Goal: Contribute content: Add original content to the website for others to see

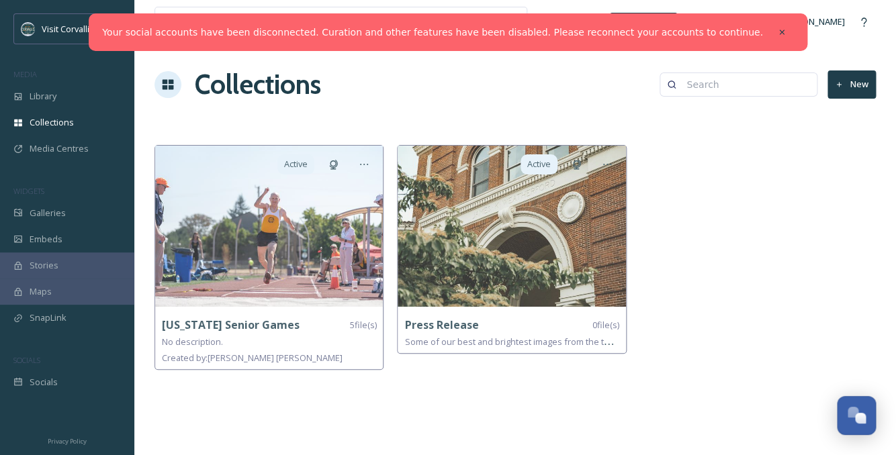
click at [859, 81] on button "New" at bounding box center [852, 85] width 48 height 28
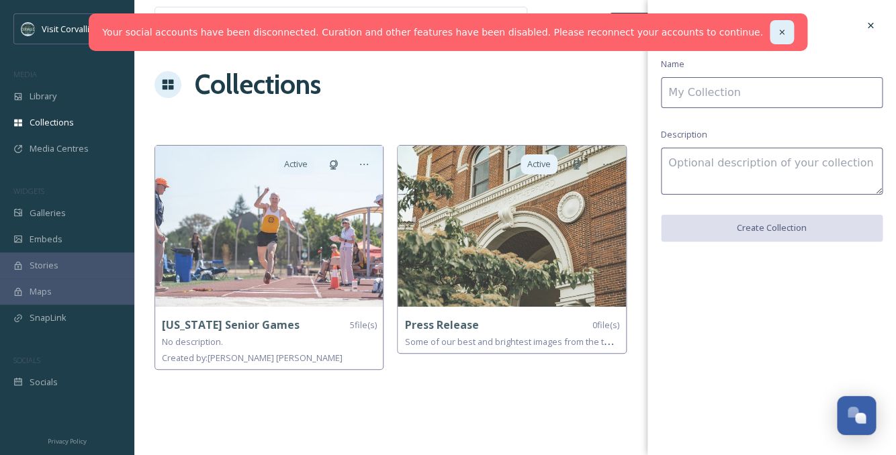
click at [777, 29] on icon at bounding box center [781, 32] width 9 height 9
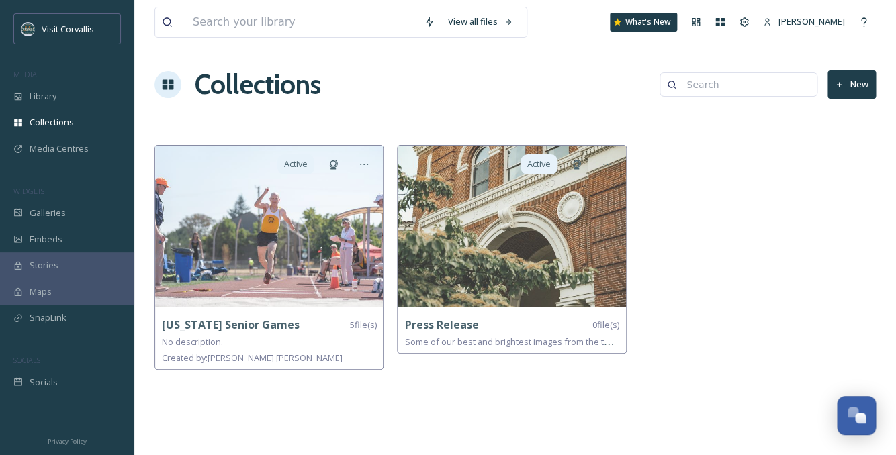
click at [856, 88] on button "New" at bounding box center [852, 85] width 48 height 28
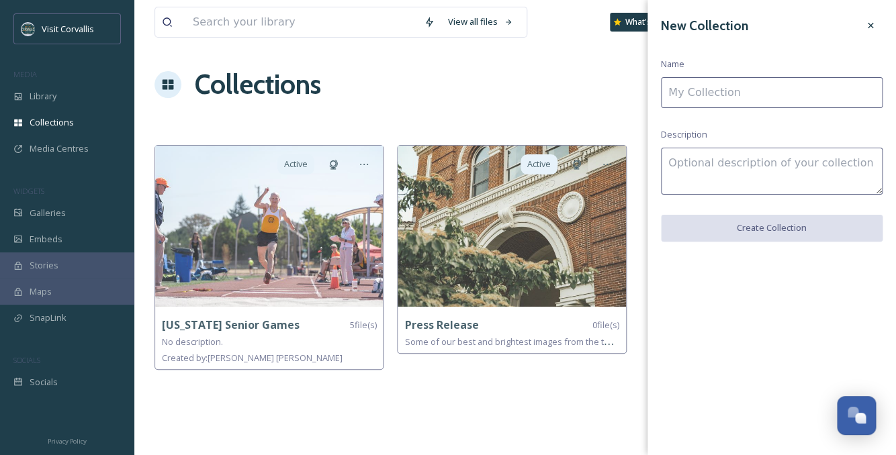
click at [811, 94] on input at bounding box center [772, 92] width 222 height 31
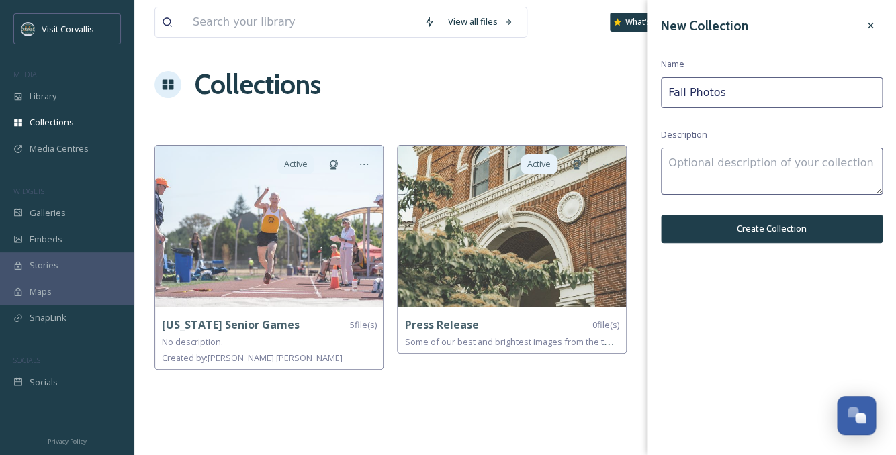
type input "Fall Photos"
click at [680, 156] on textarea at bounding box center [772, 171] width 222 height 47
click at [742, 165] on textarea "A collection of photos for fall 2025 advertising efforts." at bounding box center [772, 171] width 222 height 47
click at [846, 161] on textarea "A collection of photos for fall 2025 advertising efforts." at bounding box center [772, 171] width 222 height 47
drag, startPoint x: 770, startPoint y: 179, endPoint x: 665, endPoint y: 182, distance: 104.8
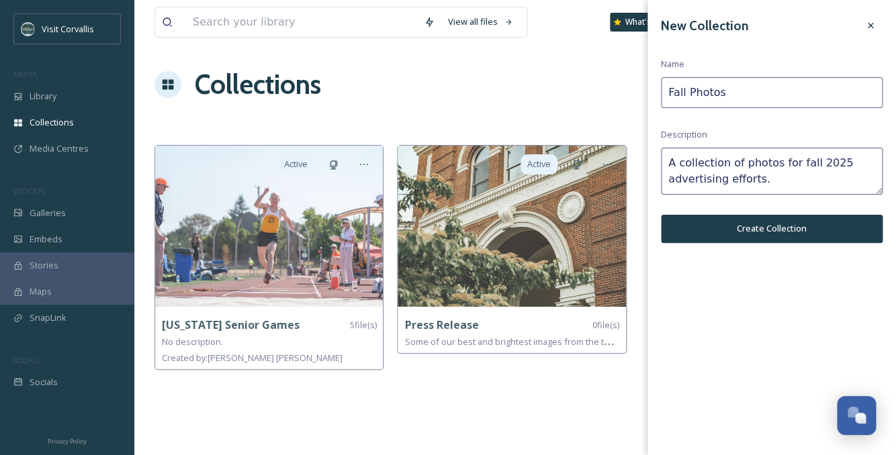
click at [665, 182] on textarea "A collection of photos for fall 2025 advertising efforts." at bounding box center [772, 171] width 222 height 47
type textarea "A collection of photos for fall 2025 in Corvallis, OR."
click at [705, 221] on button "Create Collection" at bounding box center [772, 229] width 222 height 28
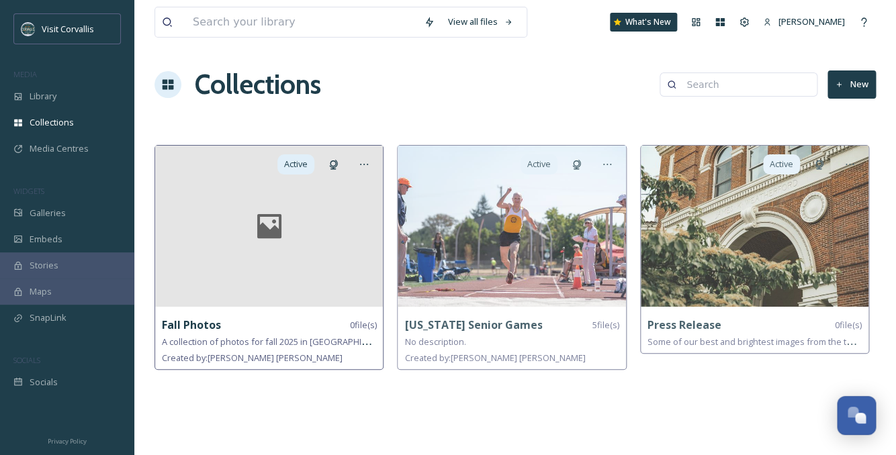
click at [298, 261] on div at bounding box center [269, 226] width 228 height 161
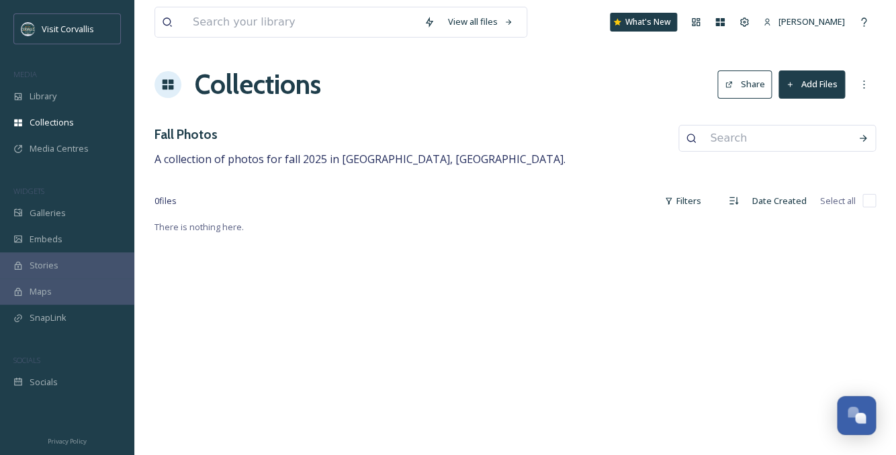
click at [807, 90] on button "Add Files" at bounding box center [812, 85] width 67 height 28
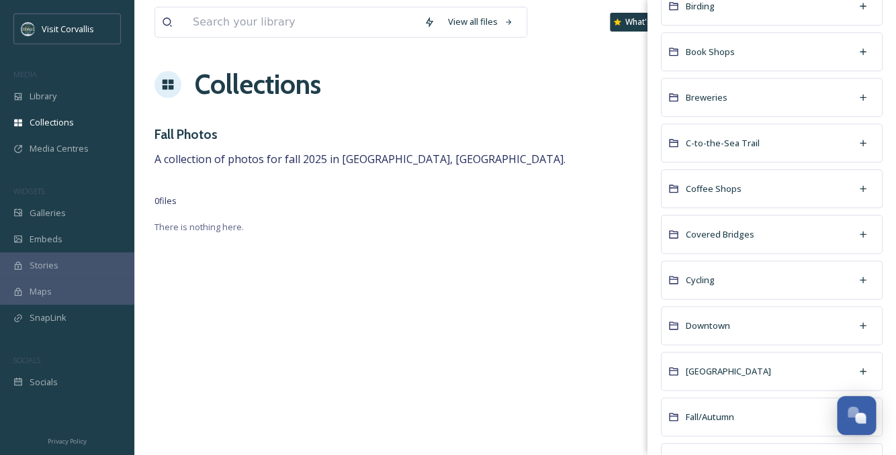
scroll to position [451, 0]
click at [725, 429] on div "Fall/Autumn" at bounding box center [772, 415] width 222 height 39
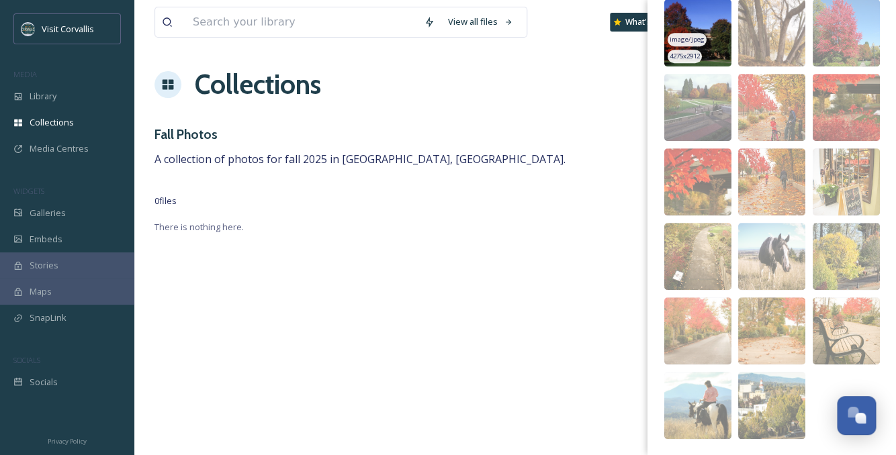
scroll to position [209, 0]
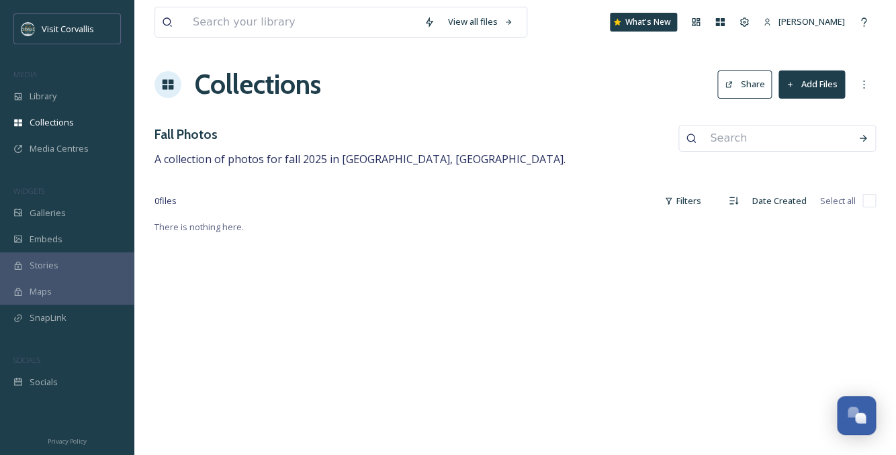
click at [556, 162] on div "Fall Photos A collection of photos for fall 2025 in Corvallis, OR." at bounding box center [515, 146] width 721 height 43
click at [69, 93] on div "Library" at bounding box center [67, 96] width 134 height 26
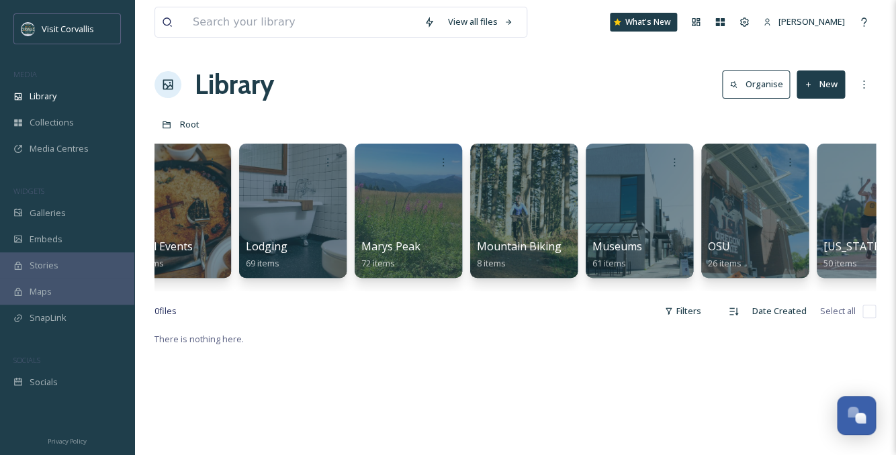
scroll to position [0, 2567]
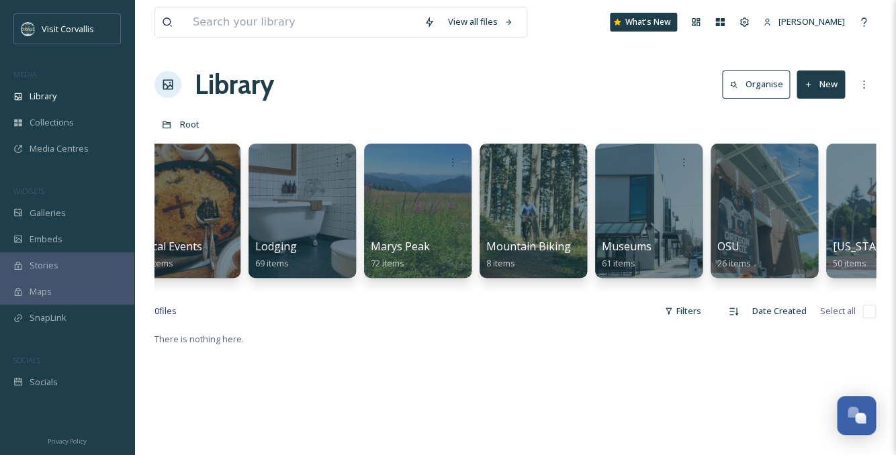
click at [813, 88] on button "New" at bounding box center [821, 85] width 48 height 28
click at [795, 163] on span "Folder" at bounding box center [806, 168] width 26 height 13
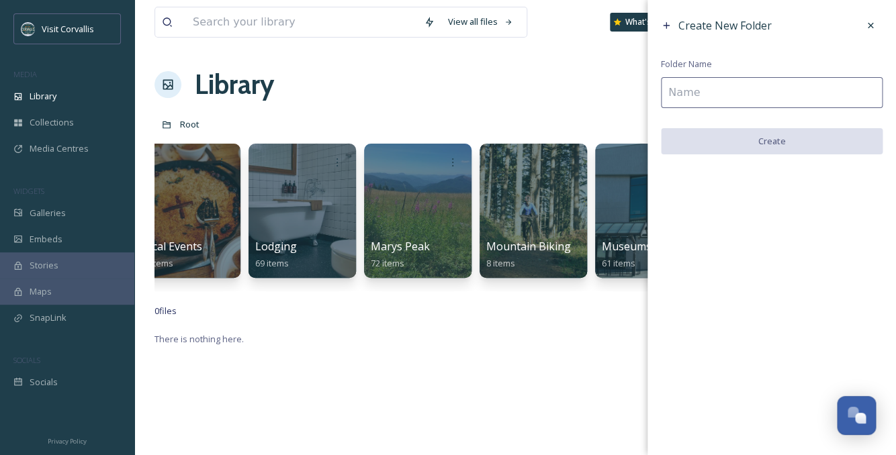
click at [807, 96] on input at bounding box center [772, 92] width 222 height 31
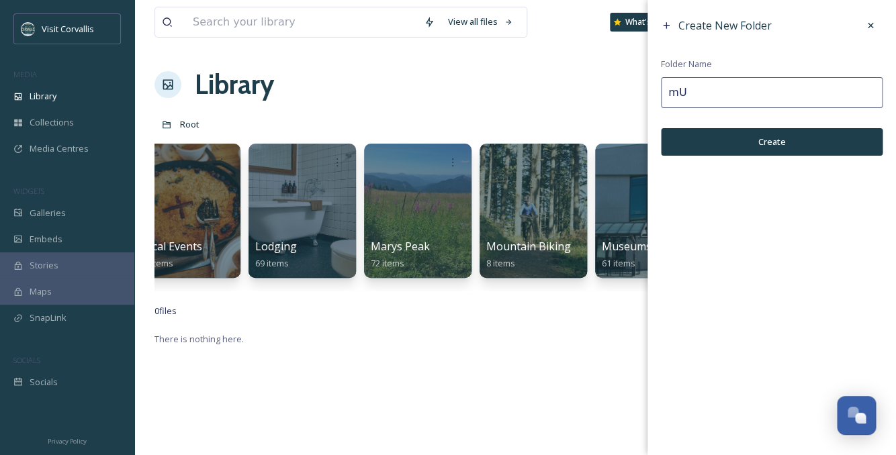
type input "m"
type input "Murals"
click at [828, 152] on button "Create" at bounding box center [772, 142] width 222 height 28
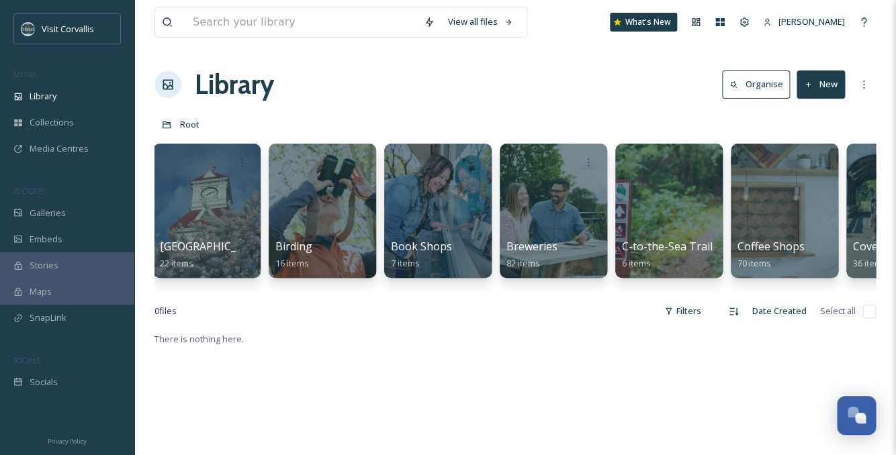
scroll to position [0, 0]
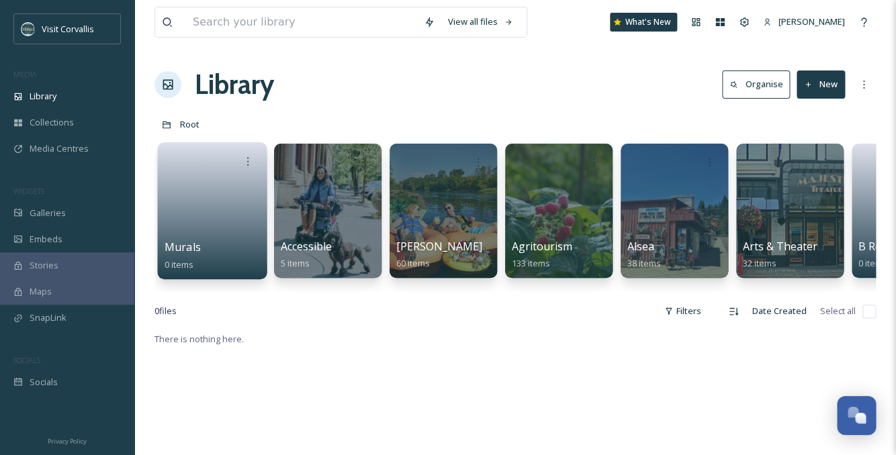
click at [235, 233] on link at bounding box center [213, 206] width 96 height 65
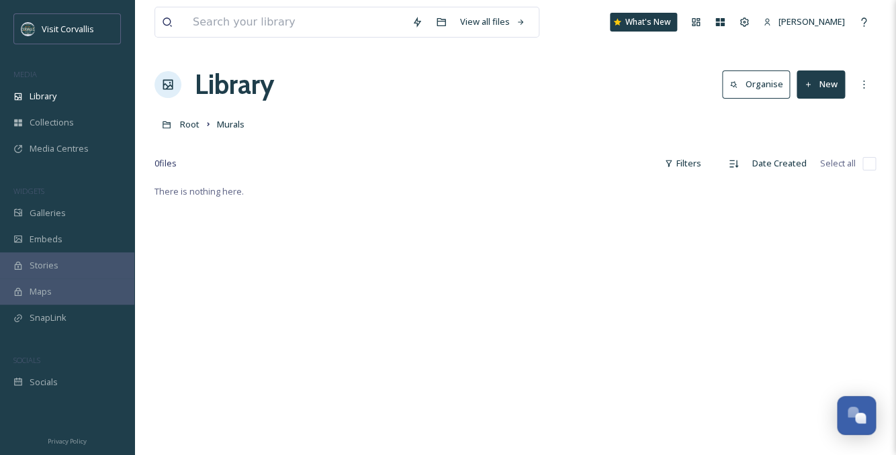
click at [835, 92] on button "New" at bounding box center [821, 85] width 48 height 28
click at [832, 114] on span "File Upload" at bounding box center [815, 115] width 44 height 13
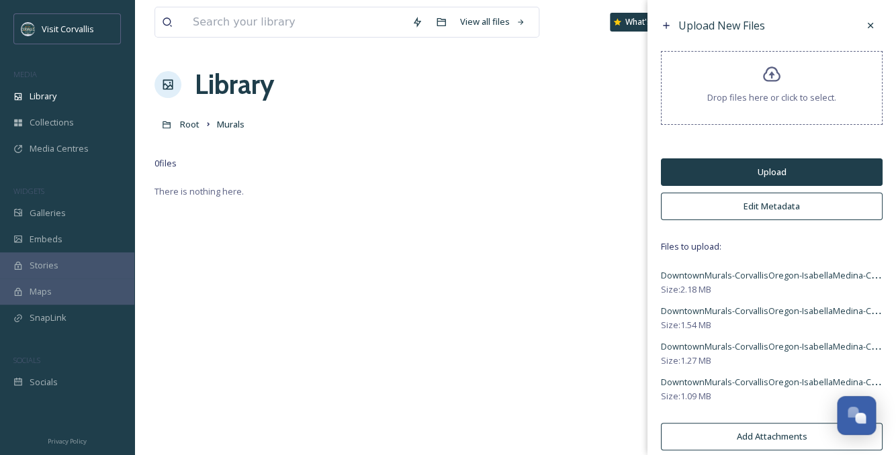
click at [748, 207] on button "Edit Metadata" at bounding box center [772, 207] width 222 height 28
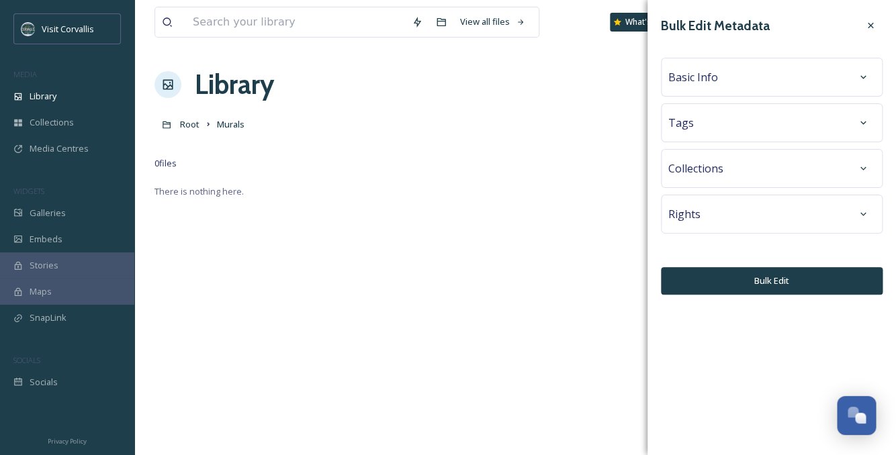
click at [742, 121] on div "Tags" at bounding box center [771, 123] width 207 height 24
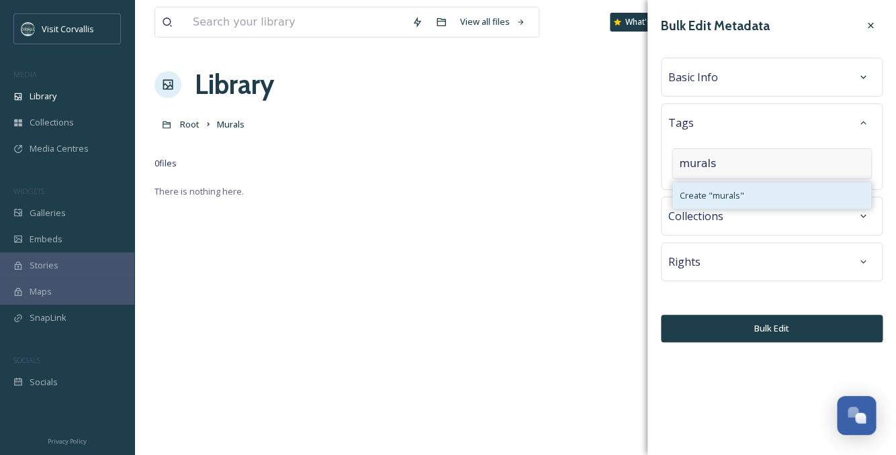
type input "murals"
click at [726, 191] on span "Create " murals "" at bounding box center [712, 195] width 64 height 13
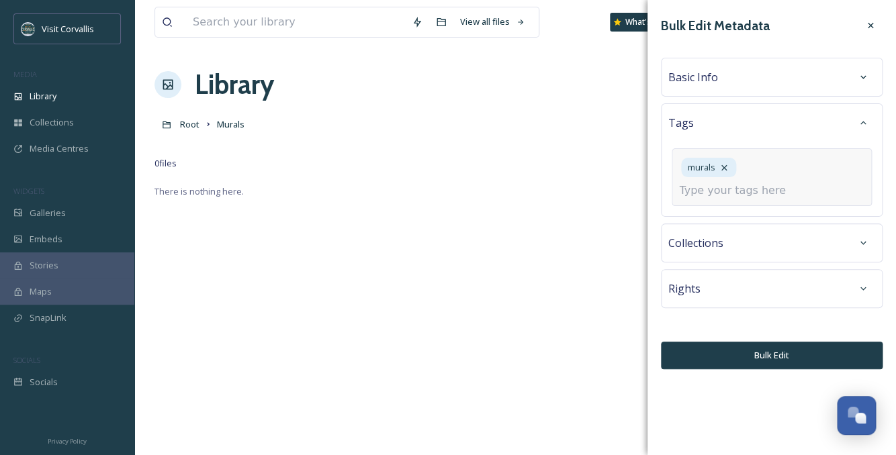
click at [723, 185] on input at bounding box center [746, 191] width 134 height 16
type input "s"
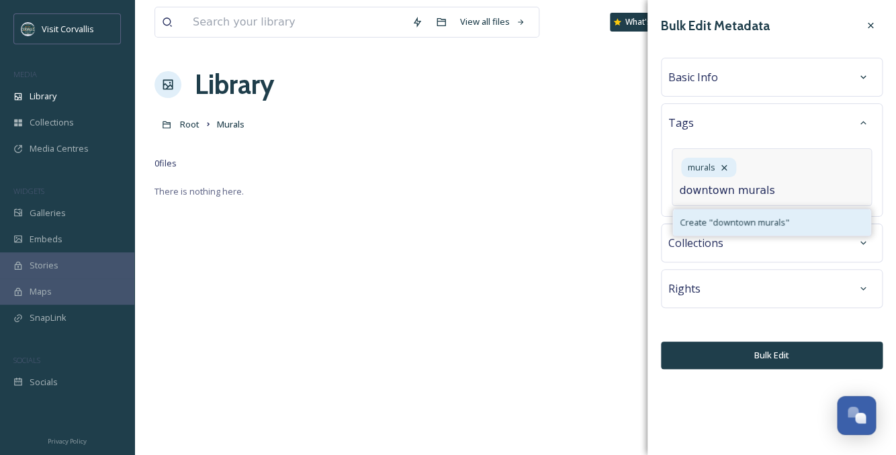
type input "downtown murals"
click at [732, 220] on span "Create " downtown murals "" at bounding box center [734, 222] width 109 height 13
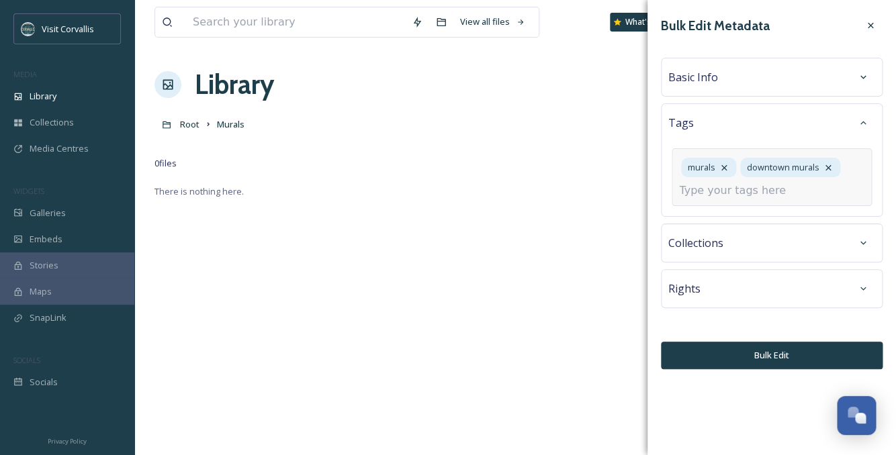
click at [732, 195] on input at bounding box center [746, 191] width 134 height 16
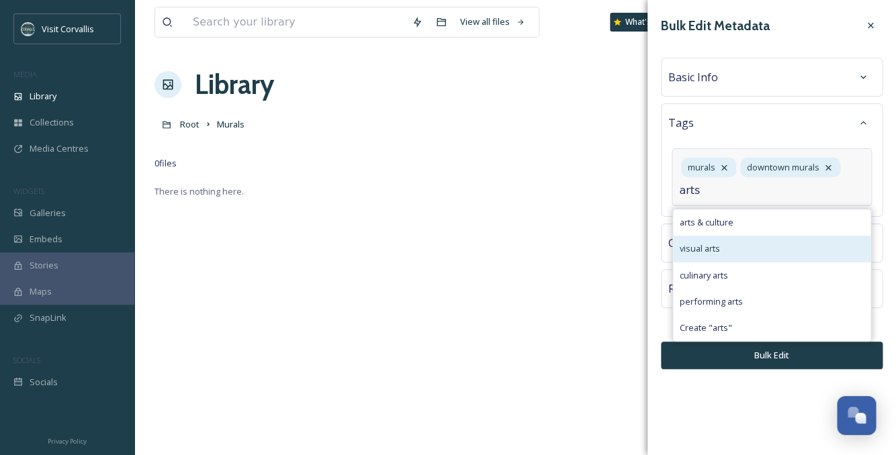
type input "arts"
click at [719, 254] on span "visual arts" at bounding box center [700, 249] width 40 height 13
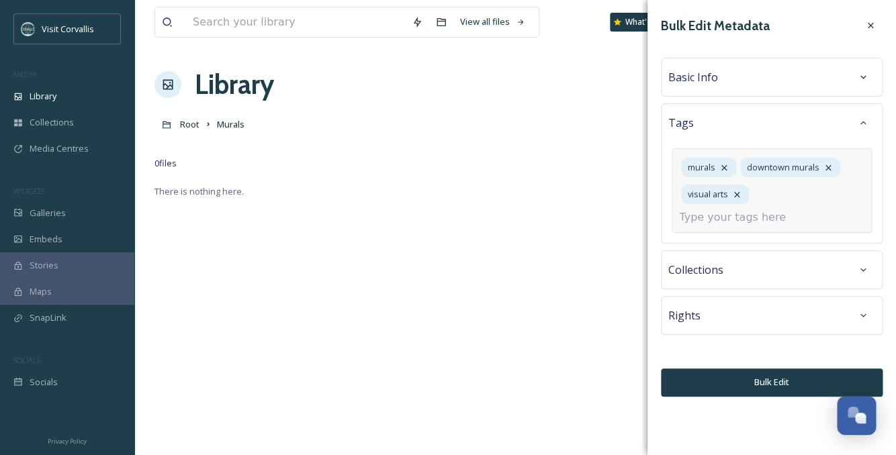
click at [725, 226] on input at bounding box center [746, 218] width 134 height 16
type input "m"
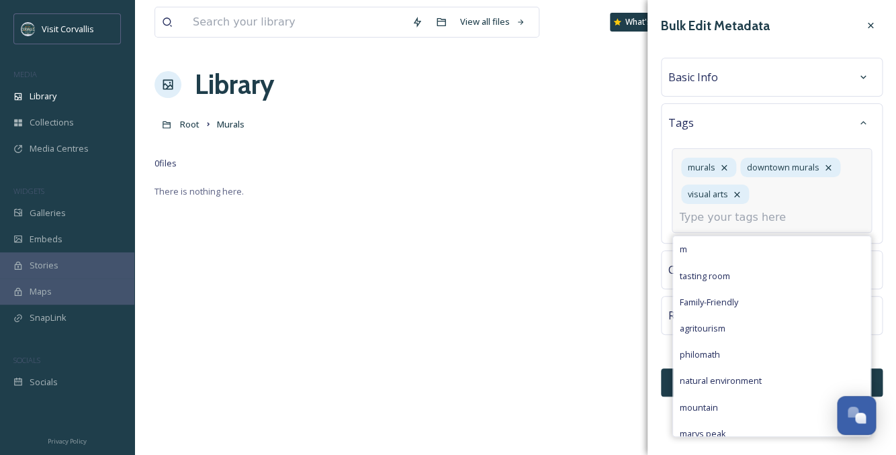
type input "o"
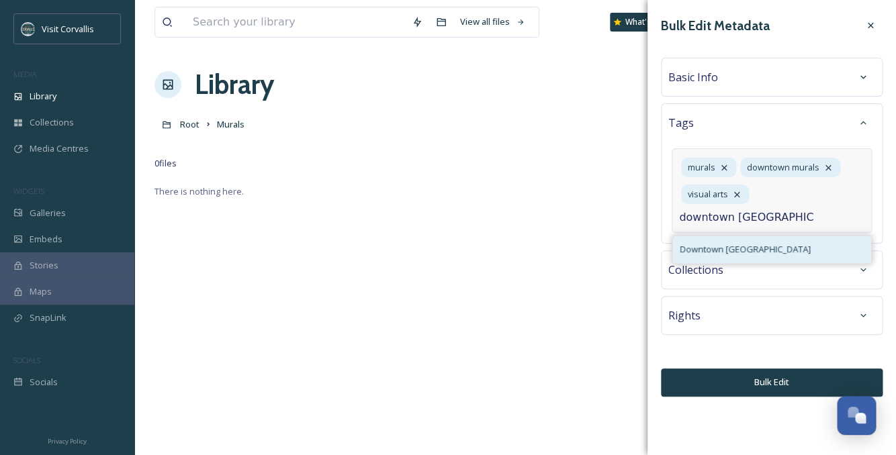
type input "downtown Corvallis"
click at [733, 249] on span "Downtown [GEOGRAPHIC_DATA]" at bounding box center [745, 249] width 131 height 13
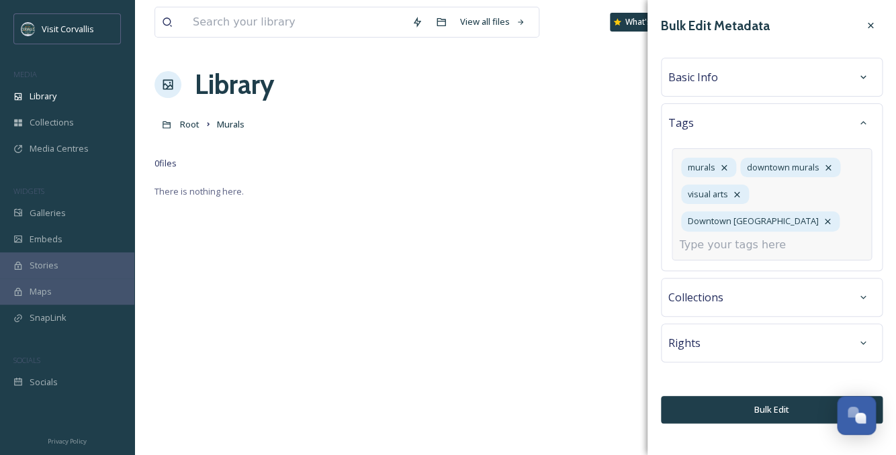
click at [734, 79] on div "Basic Info" at bounding box center [771, 77] width 207 height 24
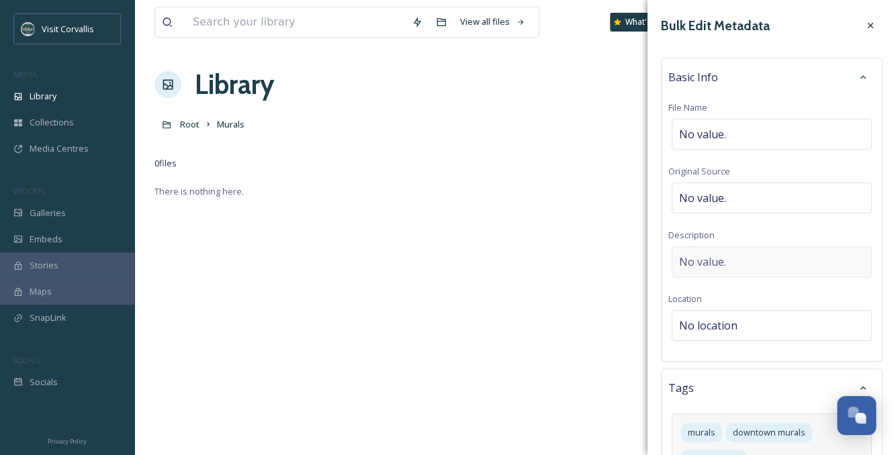
click at [691, 259] on span "No value." at bounding box center [702, 262] width 47 height 16
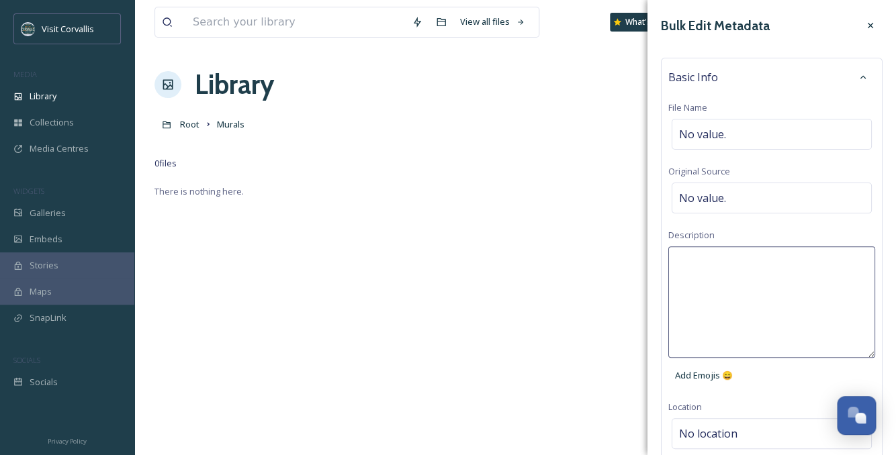
click at [691, 258] on textarea at bounding box center [771, 303] width 207 height 112
drag, startPoint x: 716, startPoint y: 266, endPoint x: 631, endPoint y: 261, distance: 85.4
click at [668, 261] on textarea "Murals" at bounding box center [771, 303] width 207 height 112
paste textarea "find 40 fascinating and colorful murals around town."
drag, startPoint x: 697, startPoint y: 265, endPoint x: 646, endPoint y: 264, distance: 51.1
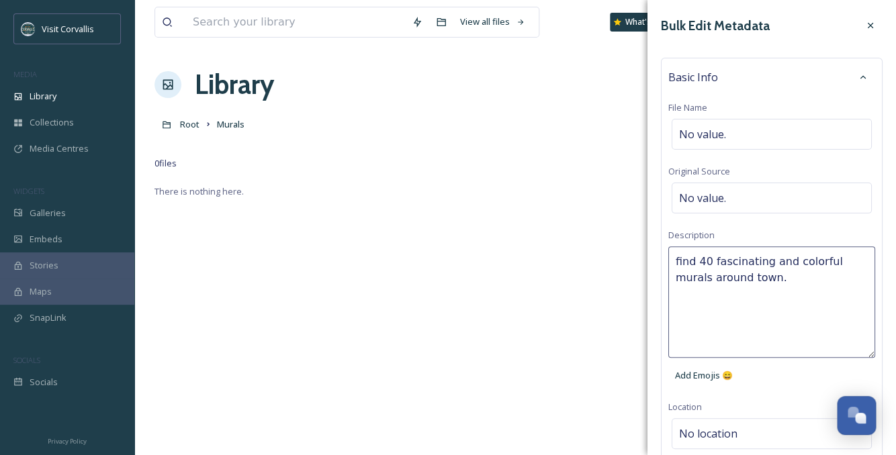
click at [668, 264] on textarea "find 40 fascinating and colorful murals around town." at bounding box center [771, 303] width 207 height 112
drag, startPoint x: 785, startPoint y: 283, endPoint x: 712, endPoint y: 275, distance: 72.9
click at [712, 275] on textarea "There are 40 fascinating and colorful murals around town." at bounding box center [771, 303] width 207 height 112
type textarea "There are 40 fascinating and colorful murals in downtown Corvallis to find."
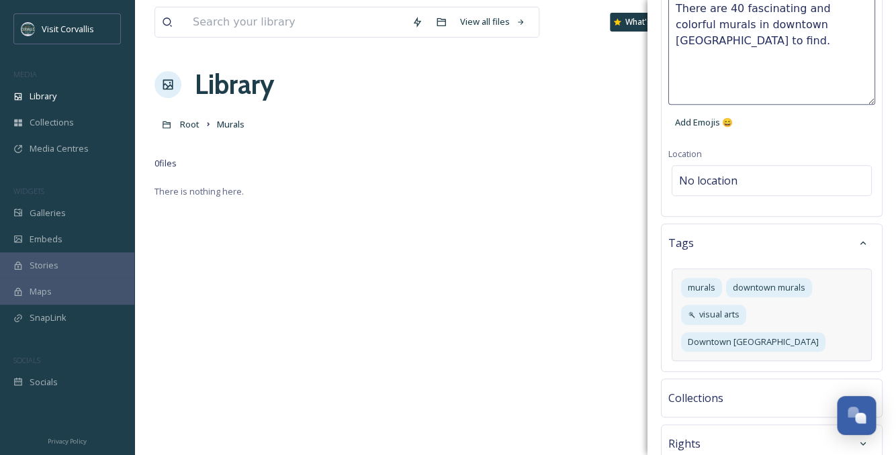
scroll to position [305, 0]
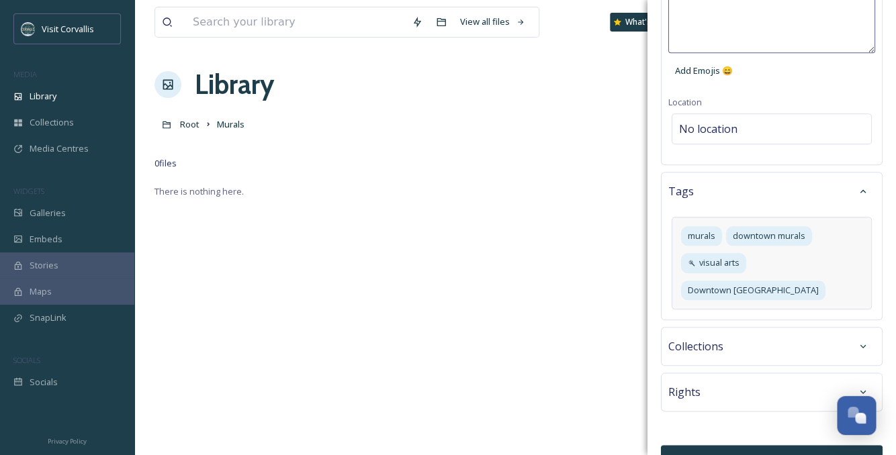
click at [721, 445] on button "Bulk Edit" at bounding box center [772, 459] width 222 height 28
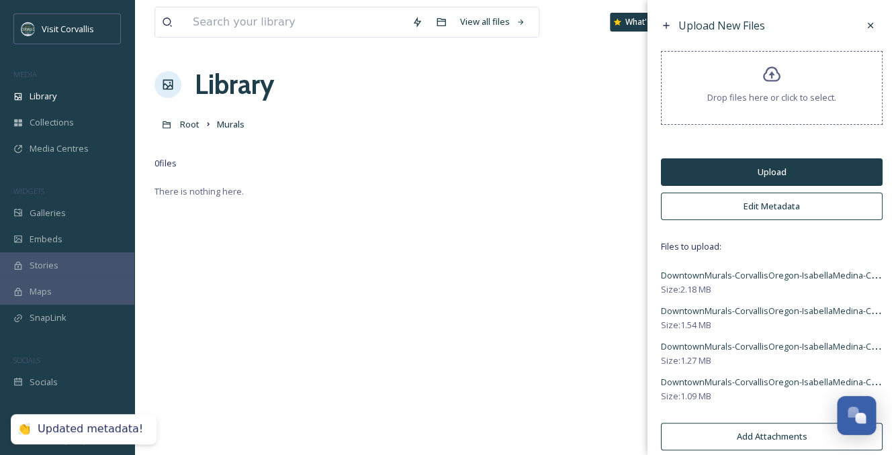
click at [748, 168] on button "Upload" at bounding box center [772, 173] width 222 height 28
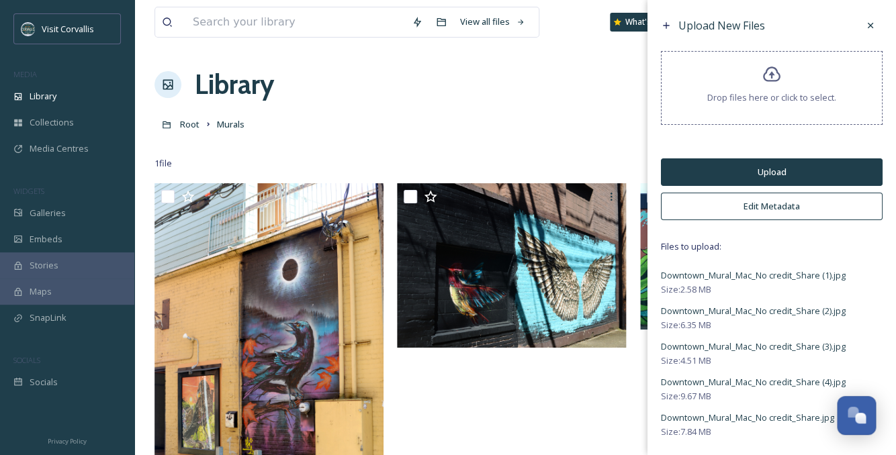
click at [768, 172] on button "Upload" at bounding box center [772, 173] width 222 height 28
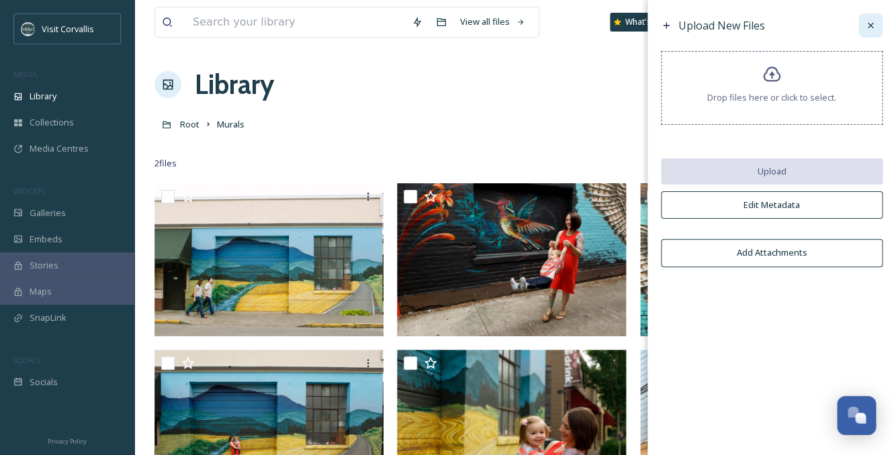
click at [871, 24] on icon at bounding box center [870, 25] width 11 height 11
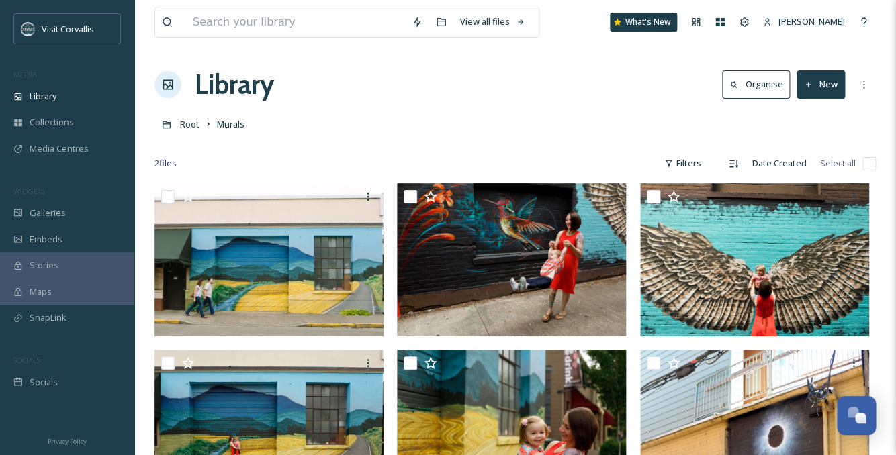
click at [819, 87] on button "New" at bounding box center [821, 85] width 48 height 28
click at [811, 112] on span "File Upload" at bounding box center [815, 115] width 44 height 13
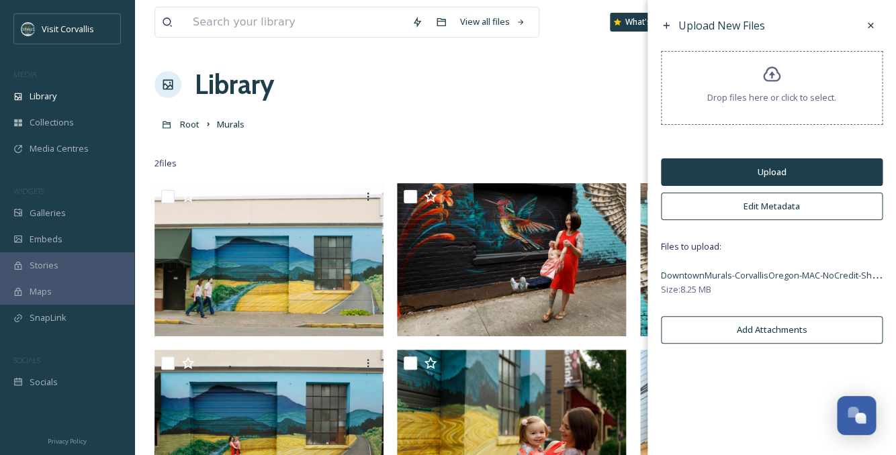
click at [754, 173] on button "Upload" at bounding box center [772, 173] width 222 height 28
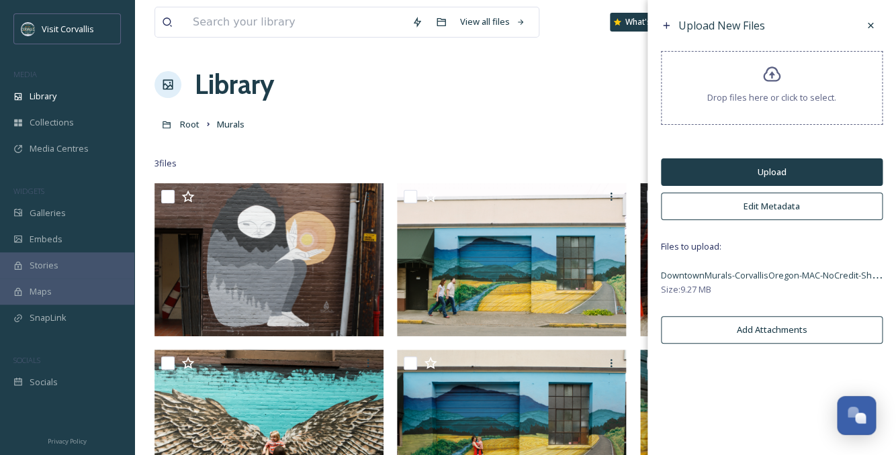
click at [768, 170] on button "Upload" at bounding box center [772, 173] width 222 height 28
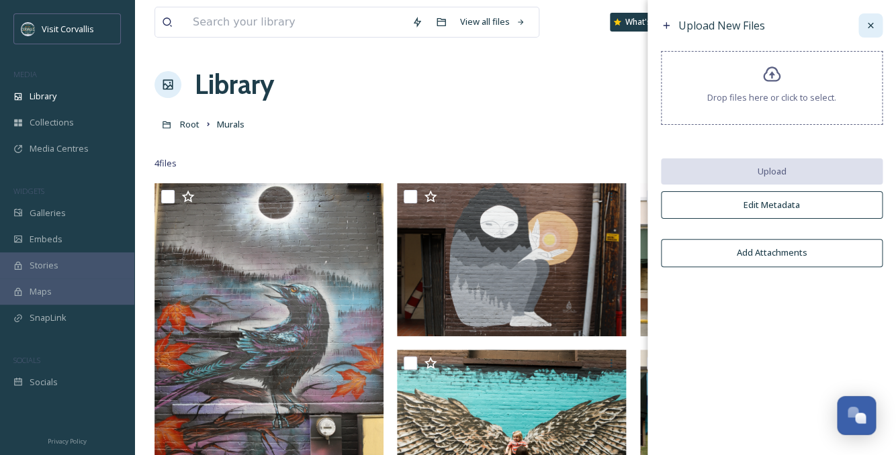
click at [867, 27] on icon at bounding box center [870, 25] width 11 height 11
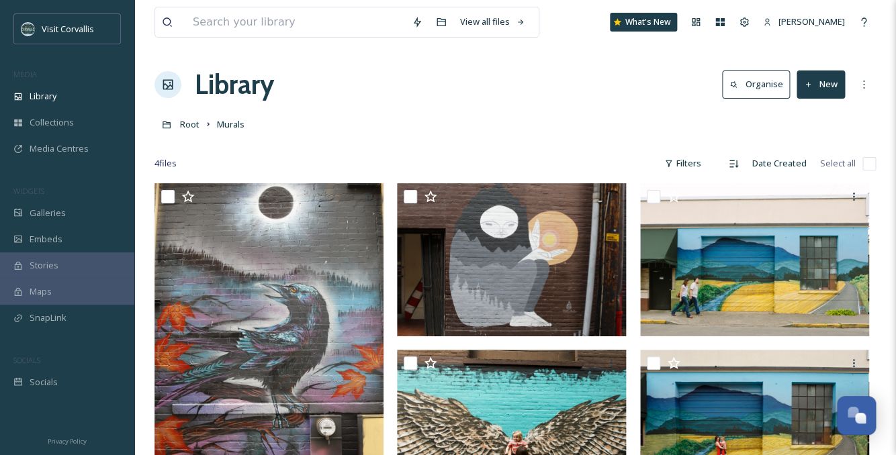
click at [826, 87] on button "New" at bounding box center [821, 85] width 48 height 28
click at [805, 162] on span "Folder" at bounding box center [806, 168] width 26 height 13
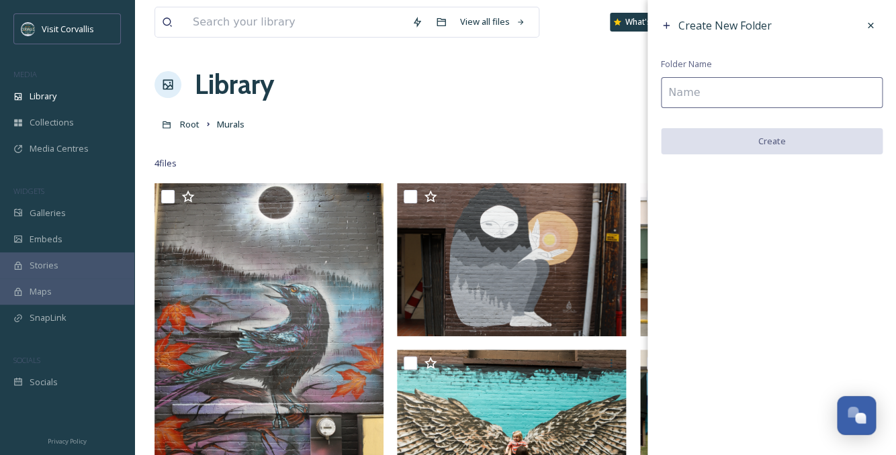
click at [702, 91] on input at bounding box center [772, 92] width 222 height 31
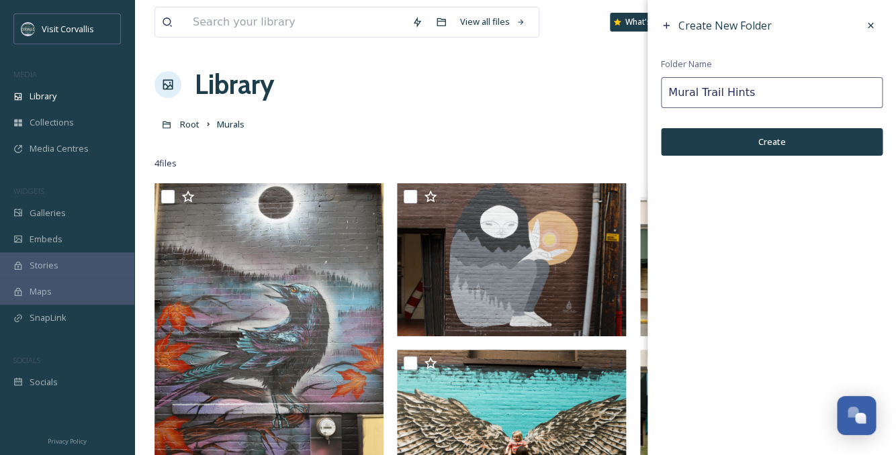
type input "Mural Trail Hints"
click at [729, 136] on button "Create" at bounding box center [772, 142] width 222 height 28
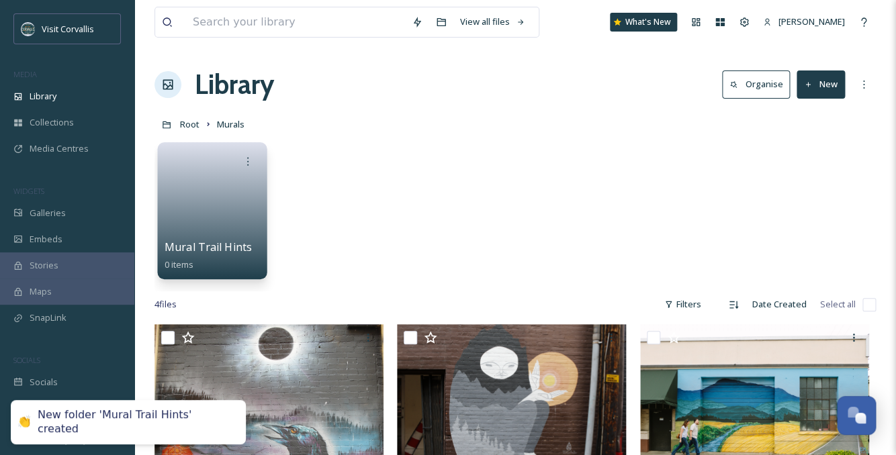
click at [222, 185] on link at bounding box center [213, 206] width 96 height 65
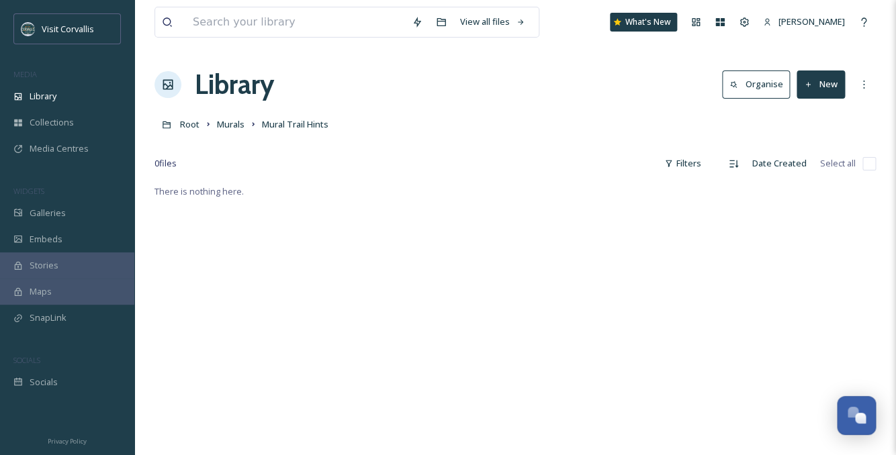
click at [820, 84] on button "New" at bounding box center [821, 85] width 48 height 28
click at [804, 105] on div "File Upload" at bounding box center [806, 116] width 76 height 26
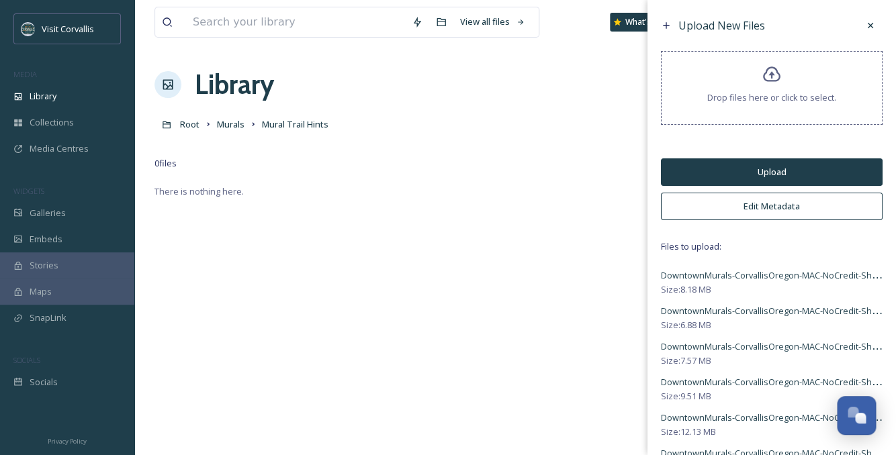
click at [760, 173] on button "Upload" at bounding box center [772, 173] width 222 height 28
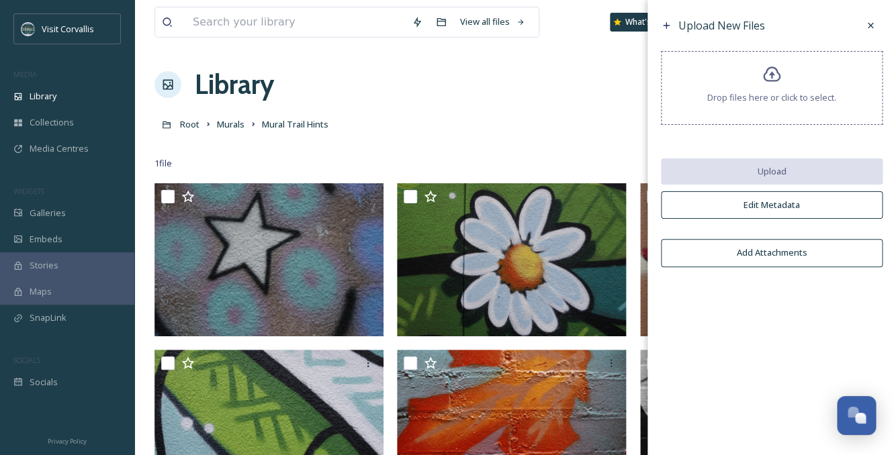
click at [396, 106] on div "View all files What's New Rebecca Barnhart Library Organise New Root Murals Mur…" at bounding box center [515, 429] width 762 height 858
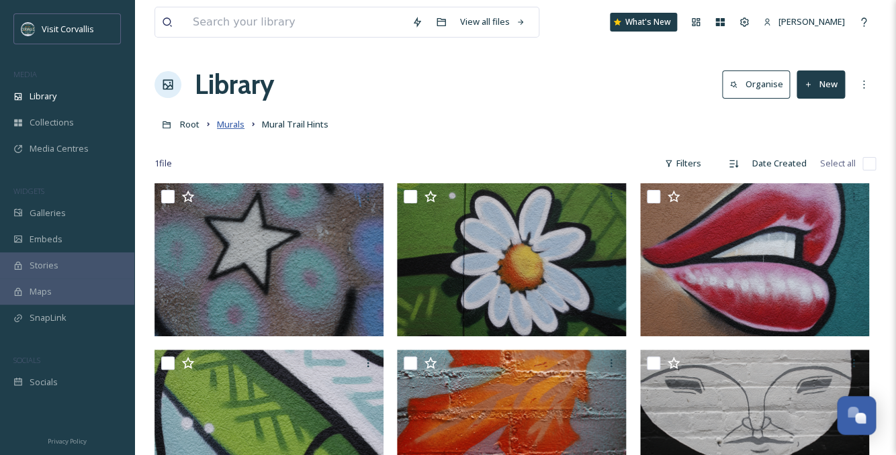
click at [233, 125] on span "Murals" at bounding box center [231, 124] width 28 height 12
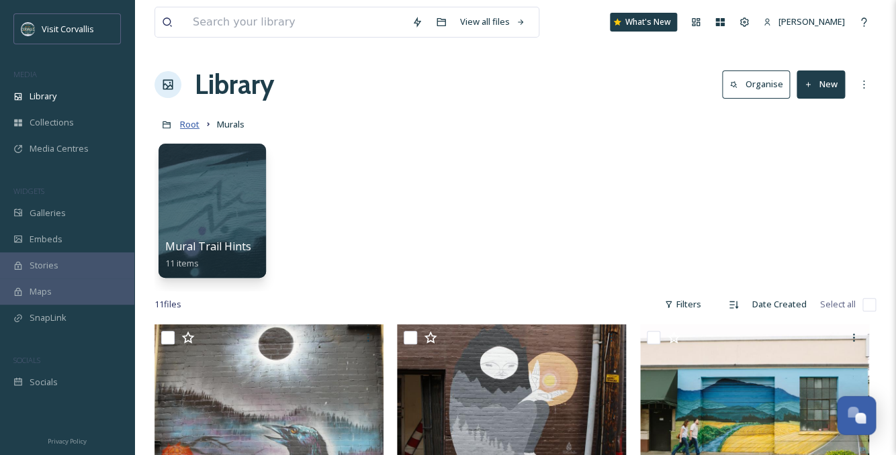
click at [194, 129] on span "Root" at bounding box center [189, 124] width 19 height 12
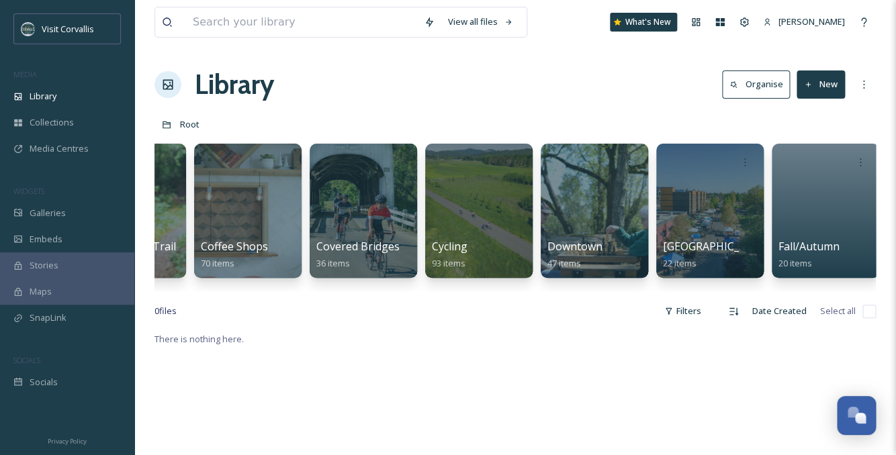
scroll to position [0, 1274]
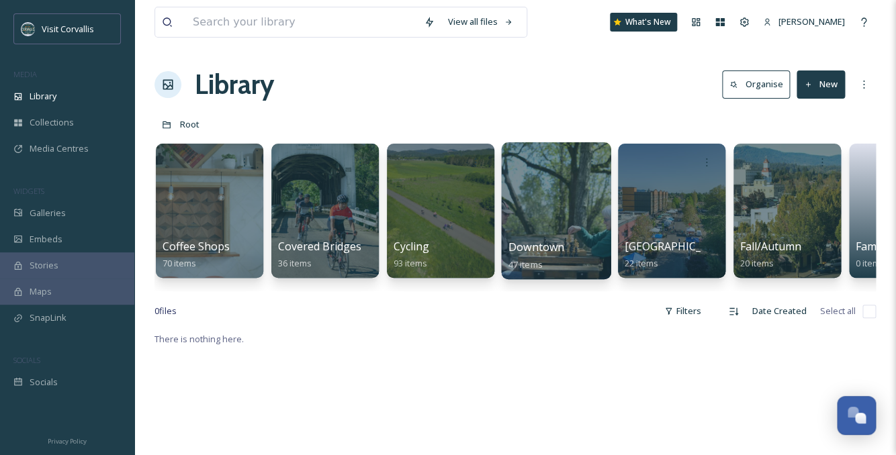
click at [565, 204] on div at bounding box center [555, 210] width 109 height 137
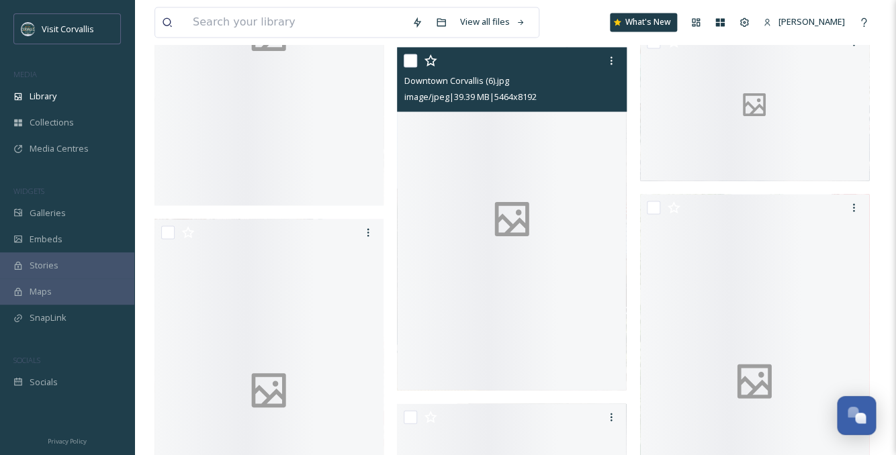
scroll to position [2610, 0]
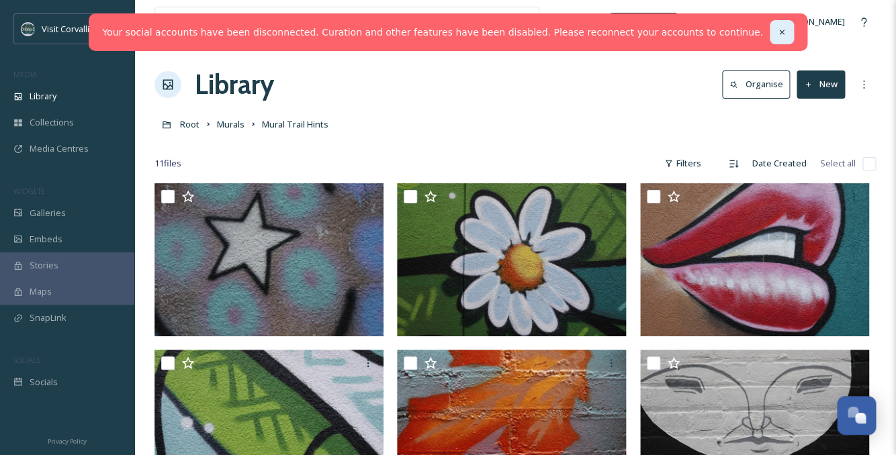
click at [777, 35] on icon at bounding box center [781, 32] width 9 height 9
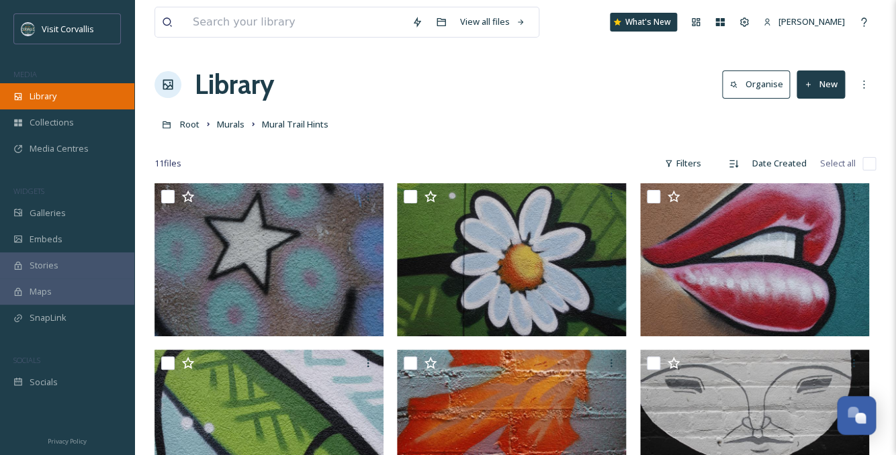
click at [42, 96] on span "Library" at bounding box center [43, 96] width 27 height 13
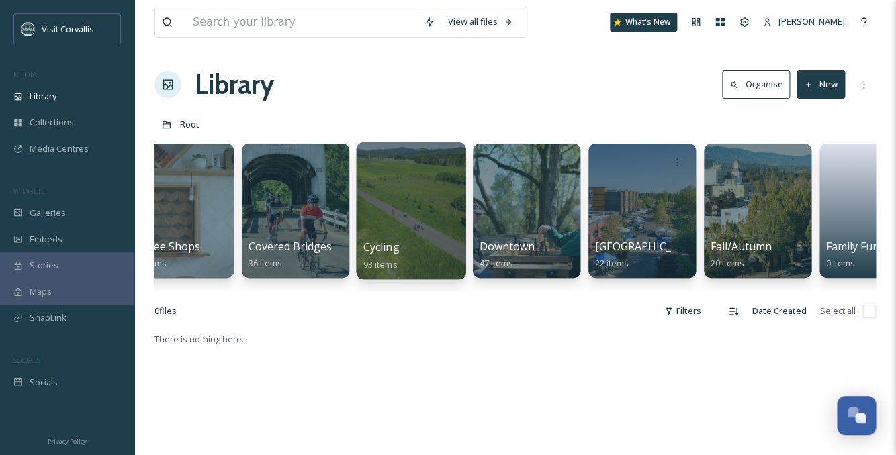
scroll to position [0, 1351]
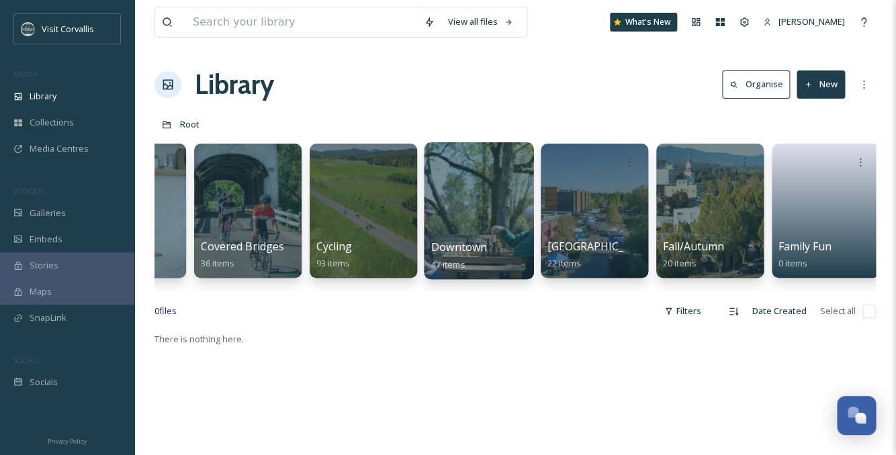
click at [508, 220] on div at bounding box center [478, 210] width 109 height 137
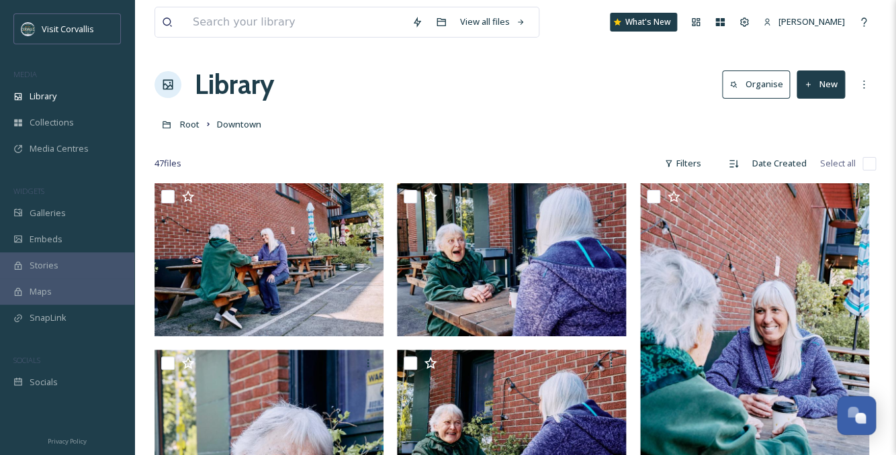
click at [822, 83] on button "New" at bounding box center [821, 85] width 48 height 28
click at [813, 116] on span "File Upload" at bounding box center [815, 115] width 44 height 13
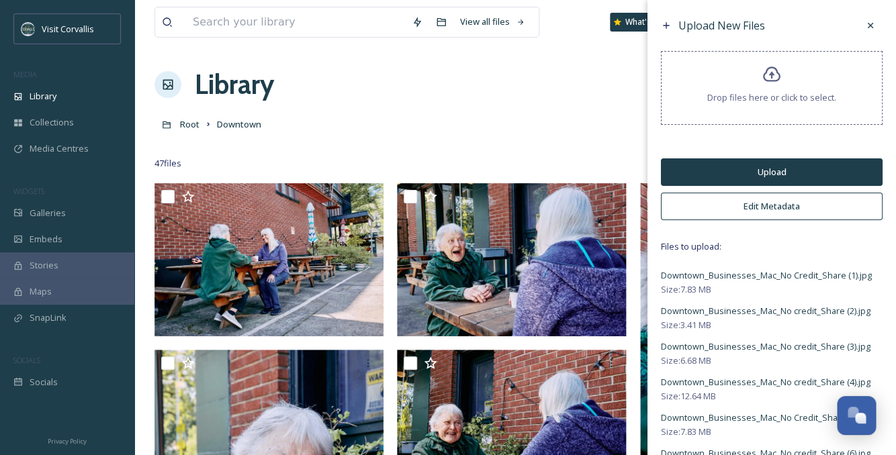
click at [764, 206] on button "Edit Metadata" at bounding box center [772, 207] width 222 height 28
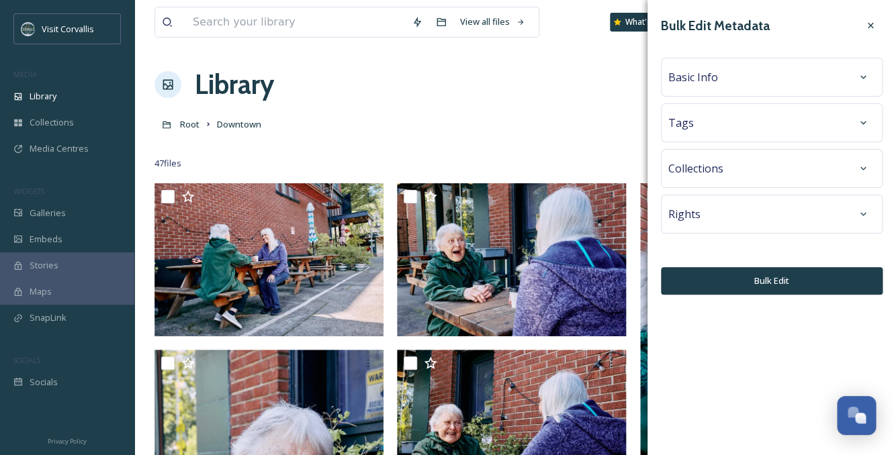
click at [725, 120] on div "Tags" at bounding box center [771, 123] width 207 height 24
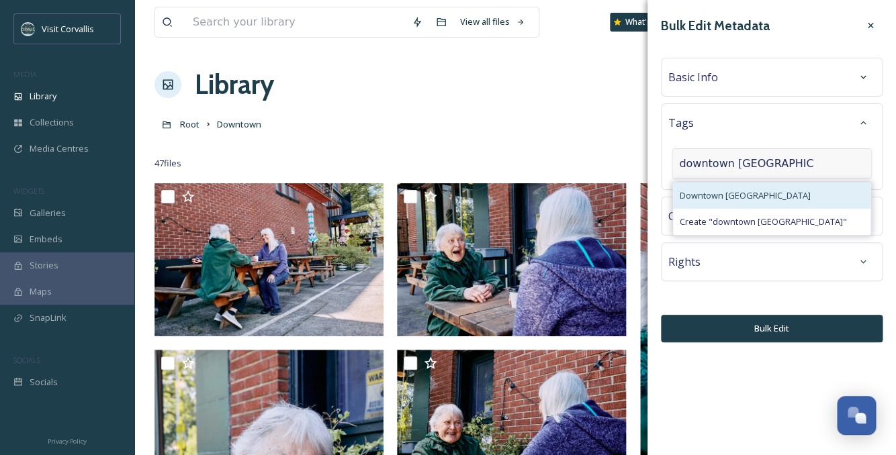
type input "downtown [GEOGRAPHIC_DATA]"
click at [723, 190] on span "Downtown [GEOGRAPHIC_DATA]" at bounding box center [745, 195] width 131 height 13
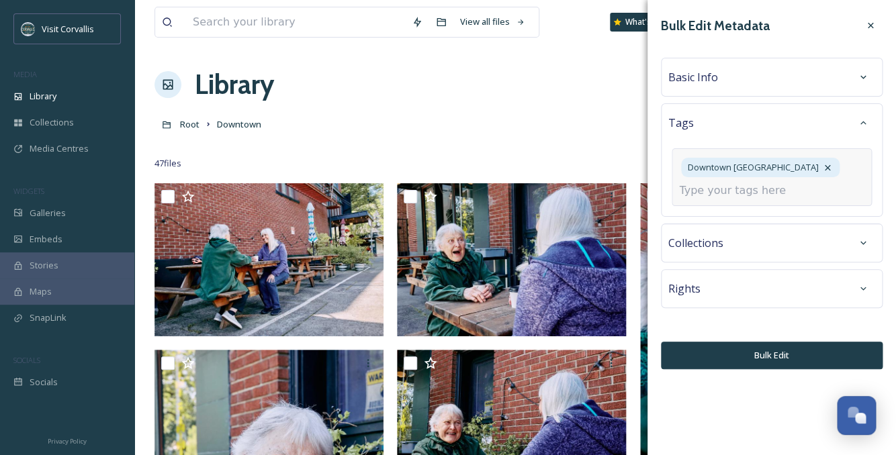
click at [734, 195] on input at bounding box center [746, 191] width 134 height 16
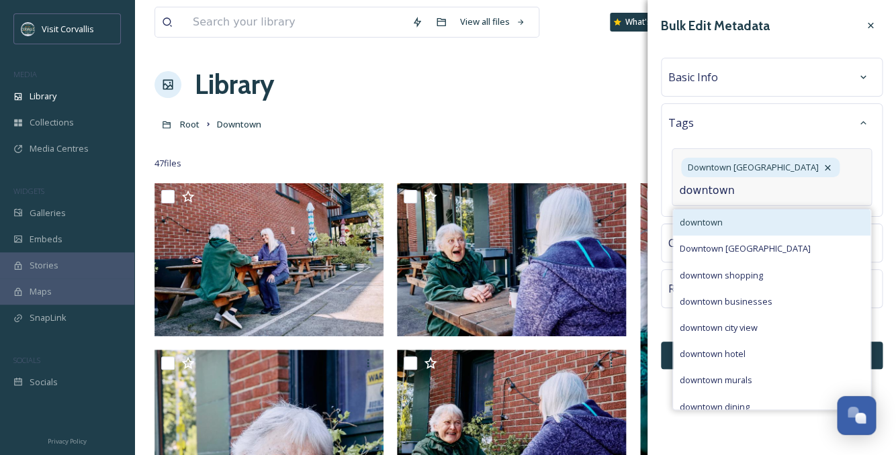
type input "downtown"
click at [734, 216] on div "downtown" at bounding box center [771, 223] width 197 height 26
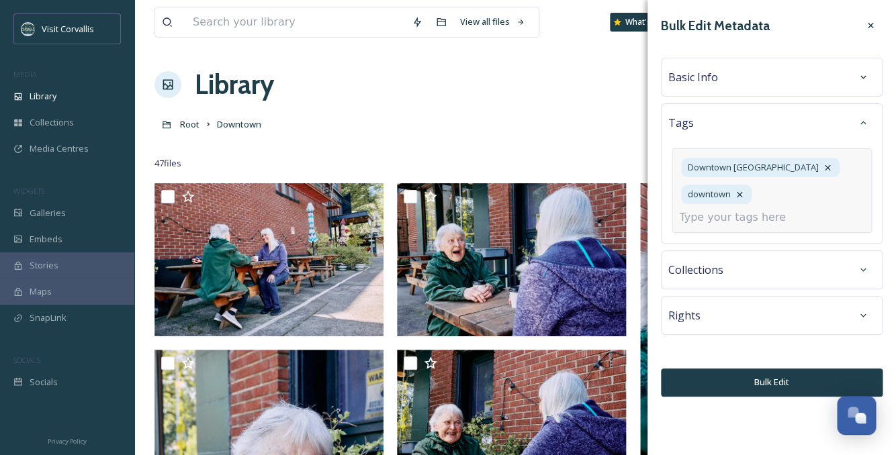
click at [721, 210] on input at bounding box center [746, 218] width 134 height 16
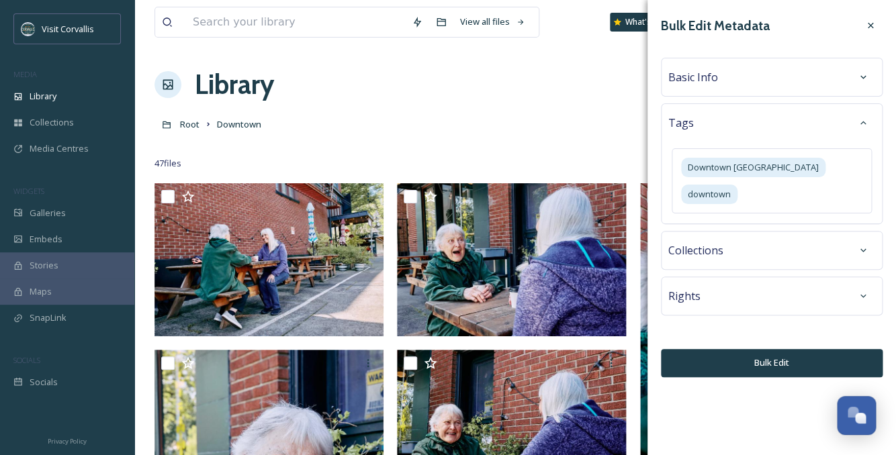
click at [734, 81] on div "Basic Info" at bounding box center [771, 77] width 207 height 24
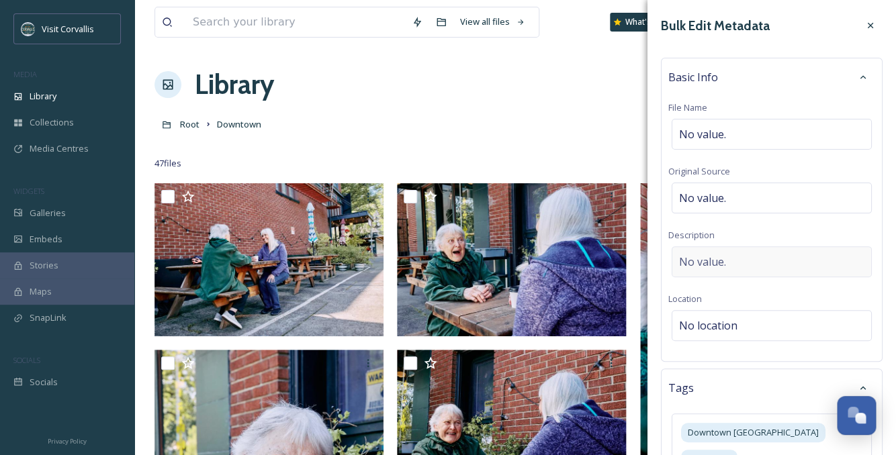
click at [698, 258] on span "No value." at bounding box center [702, 262] width 47 height 16
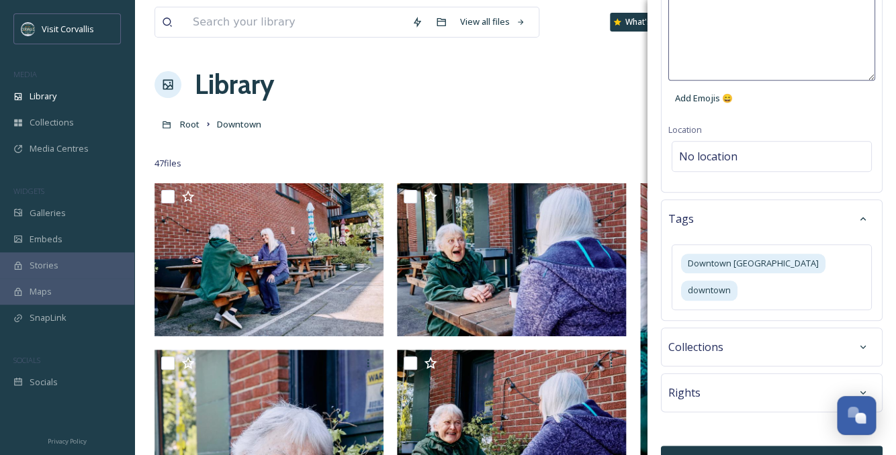
scroll to position [173, 0]
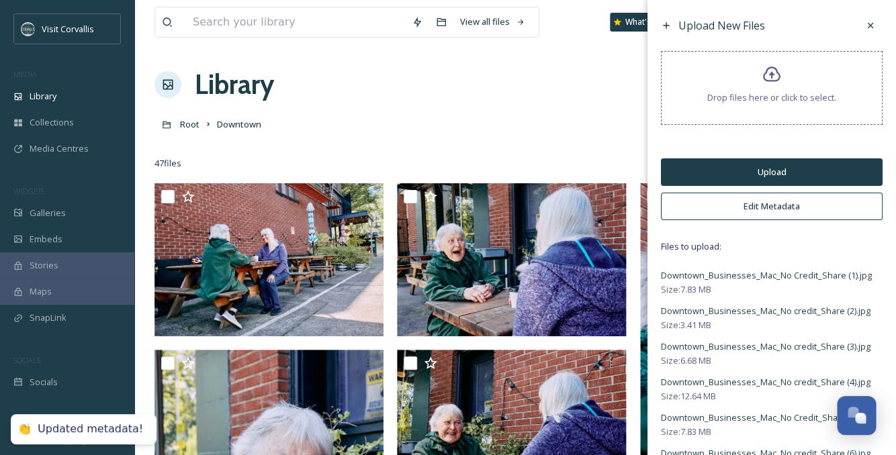
click at [715, 165] on button "Upload" at bounding box center [772, 173] width 222 height 28
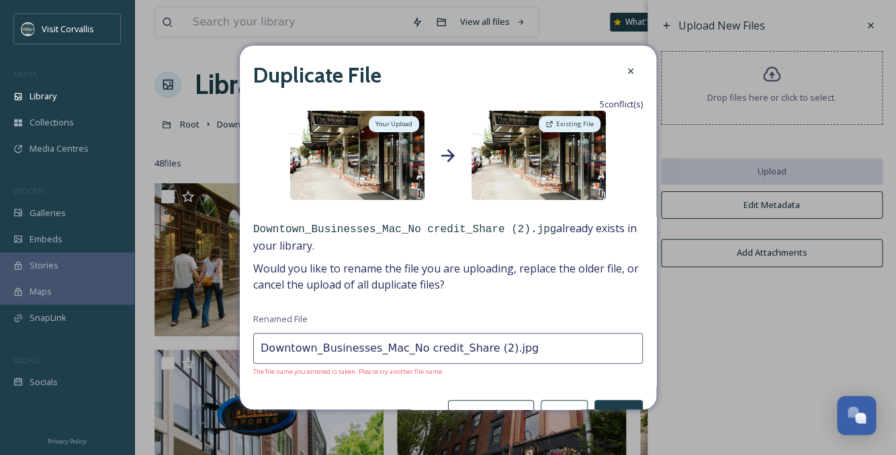
scroll to position [30, 0]
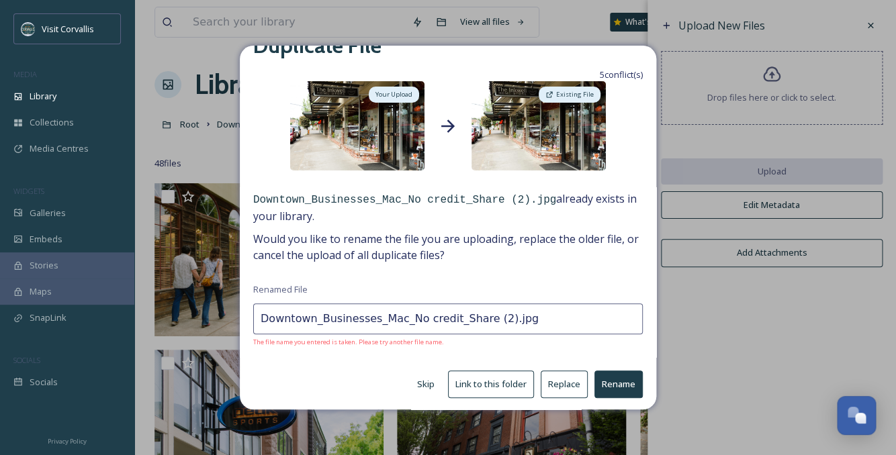
click at [432, 382] on button "Skip" at bounding box center [425, 384] width 31 height 26
type input "Downtown_Park_Mac_No credit_Share (1).jpg"
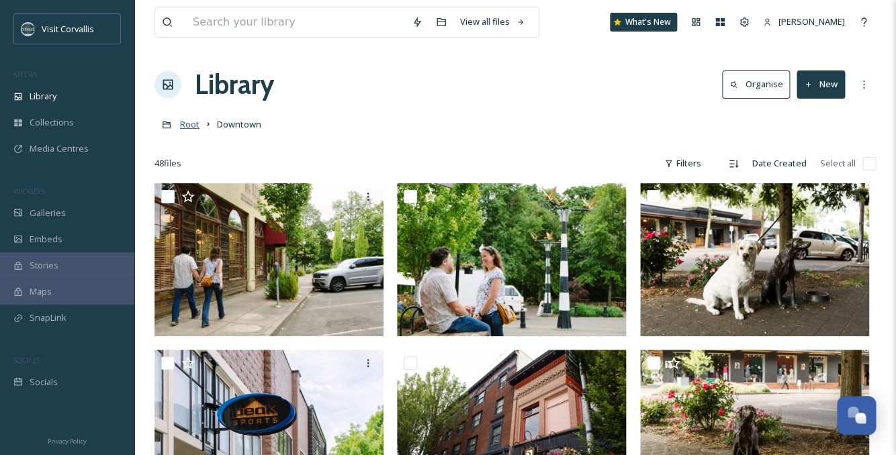
click at [183, 130] on span "Root" at bounding box center [189, 124] width 19 height 12
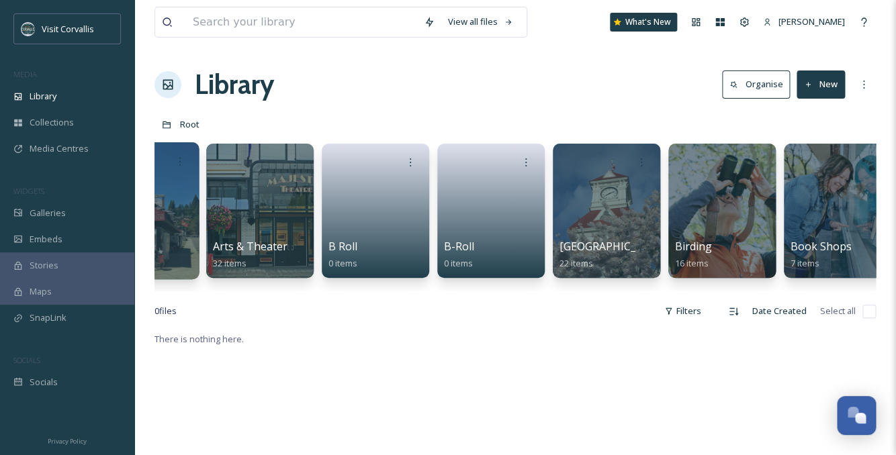
scroll to position [0, 459]
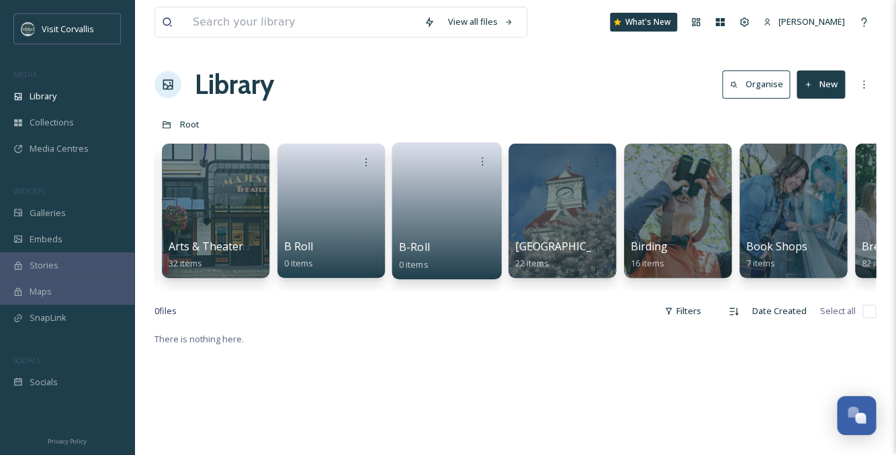
click at [459, 194] on link at bounding box center [447, 206] width 96 height 65
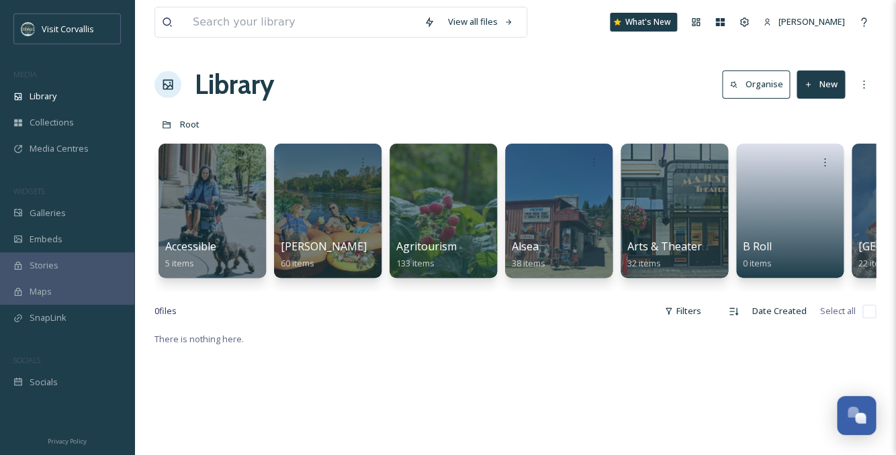
click at [186, 132] on div "Root" at bounding box center [515, 125] width 721 height 26
click at [185, 123] on span "Root" at bounding box center [189, 124] width 19 height 12
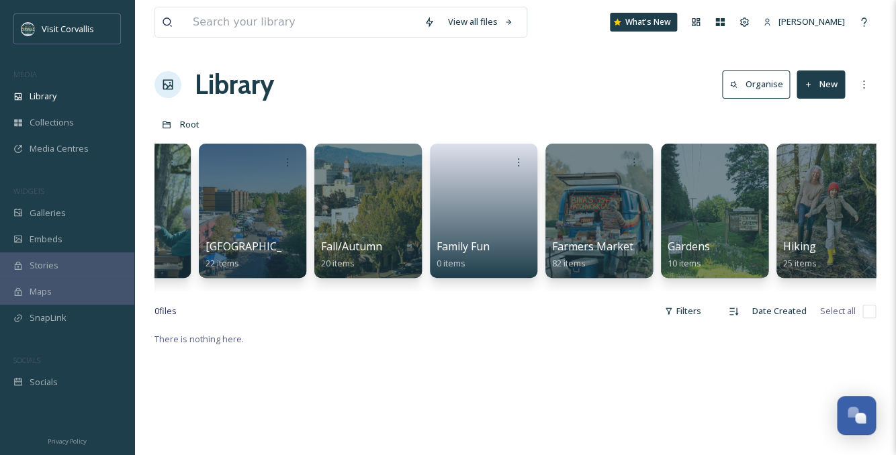
scroll to position [0, 1603]
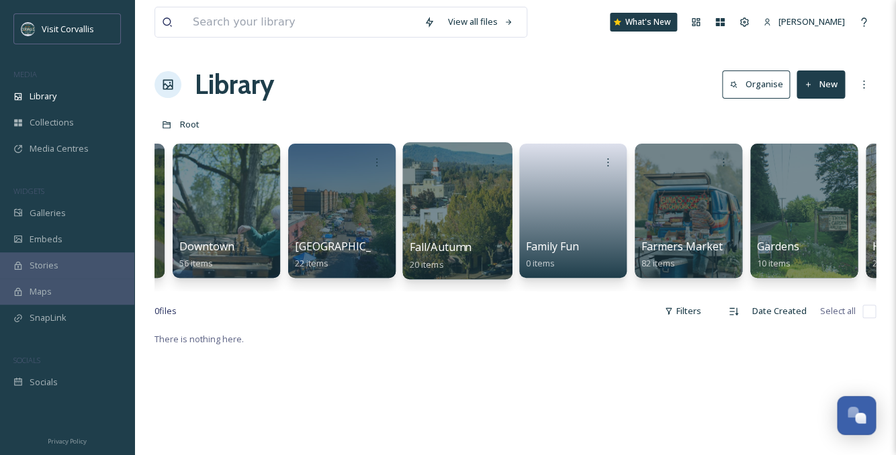
click at [450, 221] on div at bounding box center [456, 210] width 109 height 137
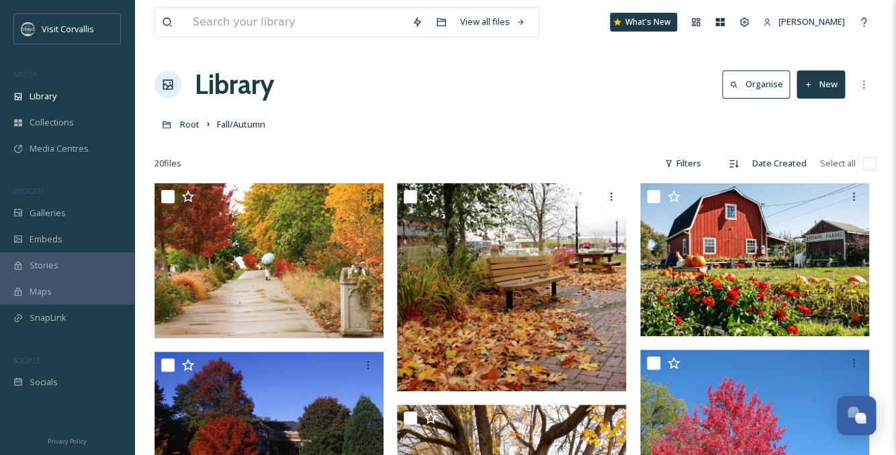
click at [835, 77] on button "New" at bounding box center [821, 85] width 48 height 28
click at [811, 118] on span "File Upload" at bounding box center [815, 115] width 44 height 13
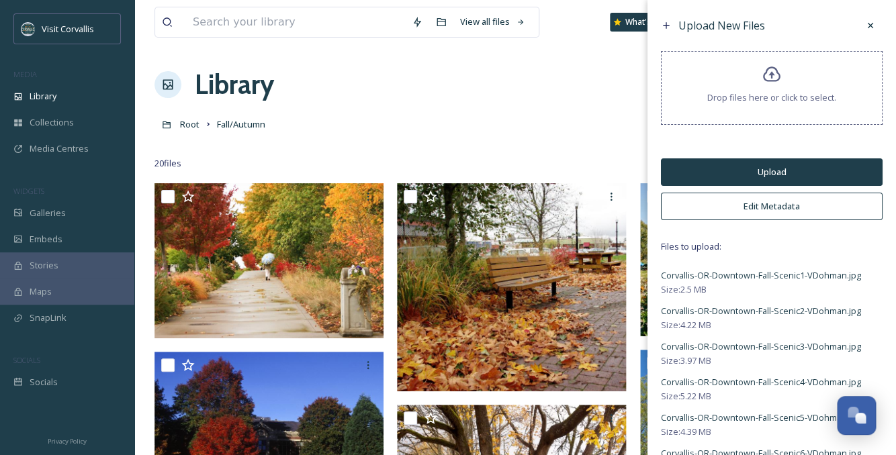
click at [763, 204] on button "Edit Metadata" at bounding box center [772, 207] width 222 height 28
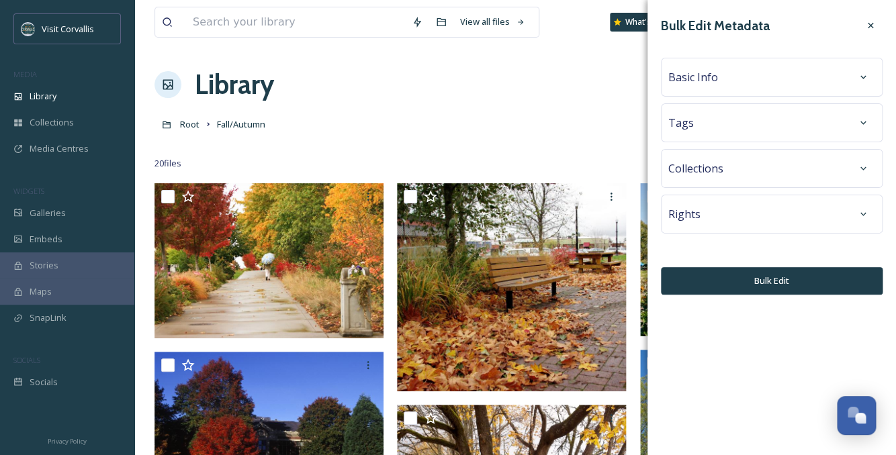
click at [746, 128] on div "Tags" at bounding box center [771, 123] width 207 height 24
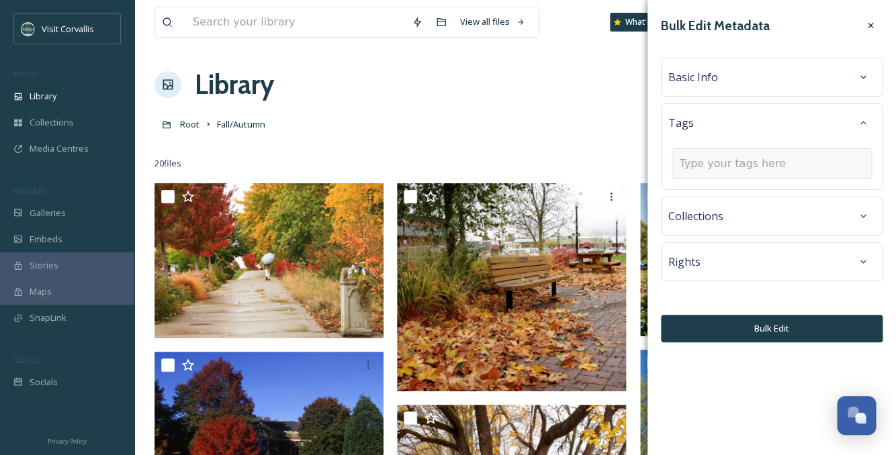
click at [707, 161] on input at bounding box center [746, 164] width 134 height 16
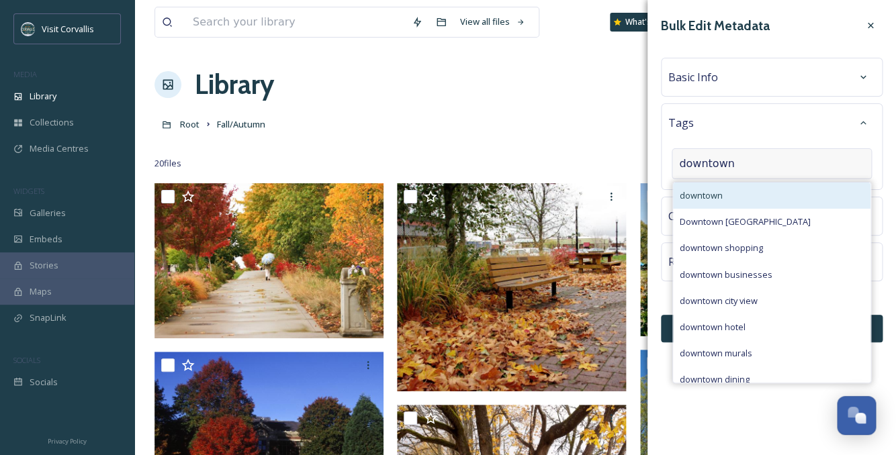
type input "downtown"
click at [715, 189] on div "downtown" at bounding box center [771, 196] width 197 height 26
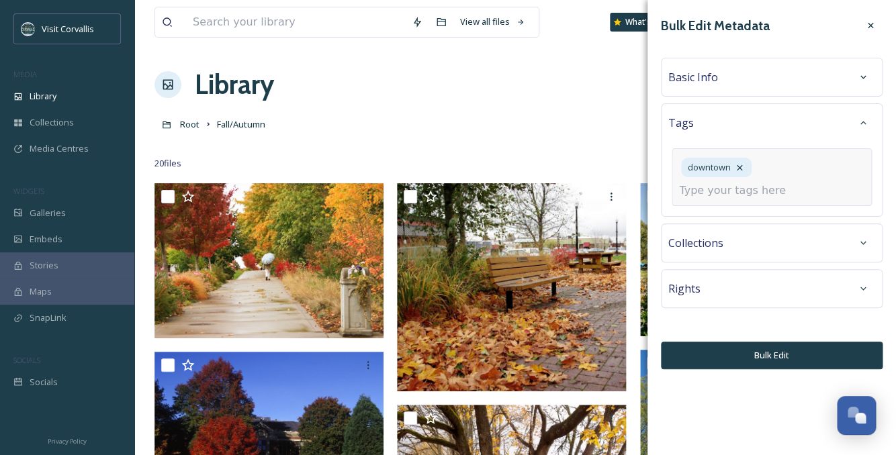
click at [704, 194] on input at bounding box center [746, 191] width 134 height 16
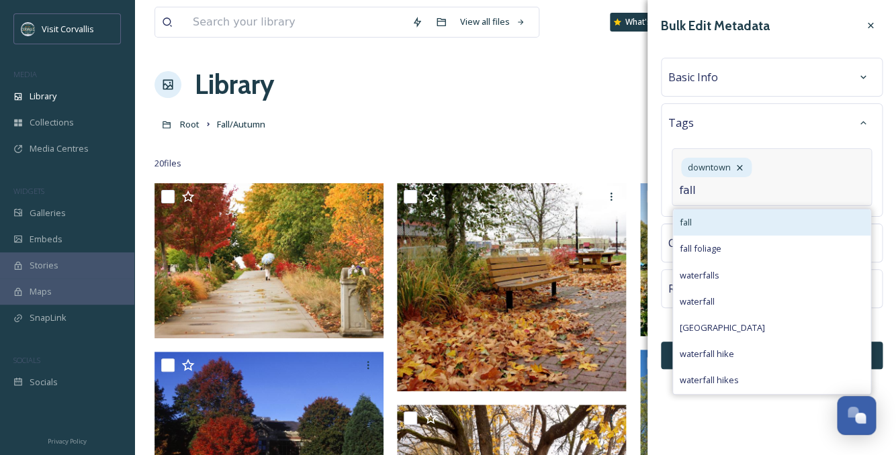
type input "fall"
click at [715, 222] on div "fall" at bounding box center [771, 223] width 197 height 26
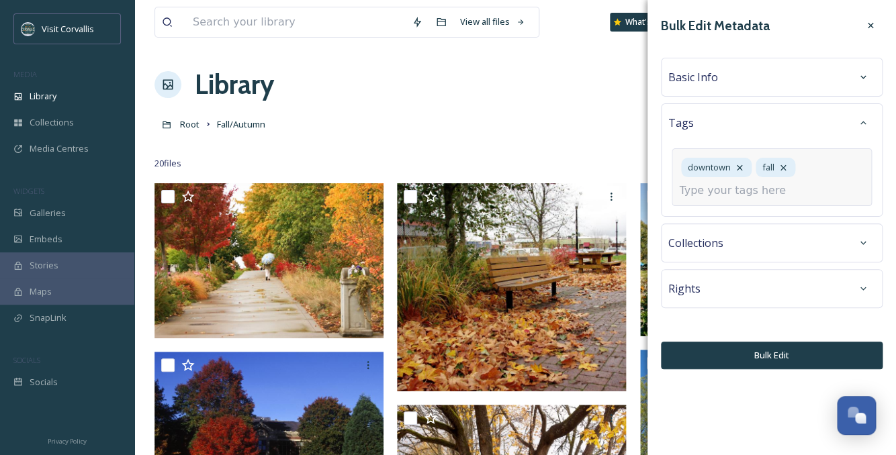
click at [713, 199] on input at bounding box center [746, 191] width 134 height 16
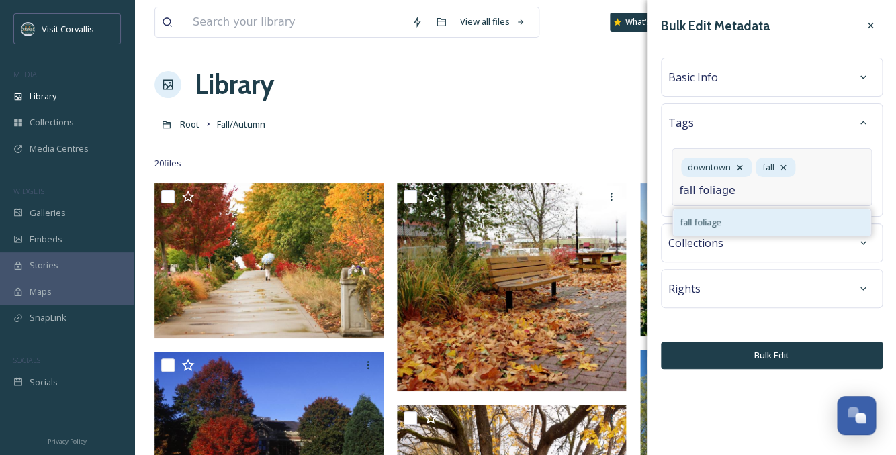
type input "fall foliage"
click at [714, 228] on span "fall foliage" at bounding box center [701, 222] width 42 height 13
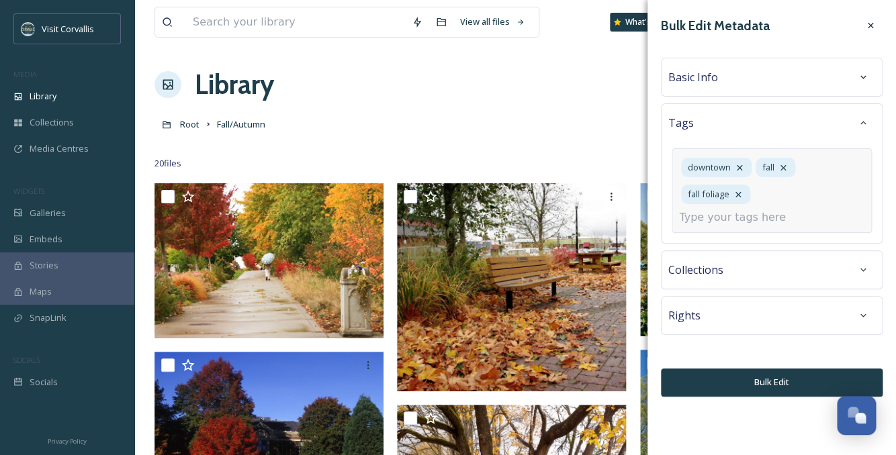
click at [718, 215] on input at bounding box center [746, 218] width 134 height 16
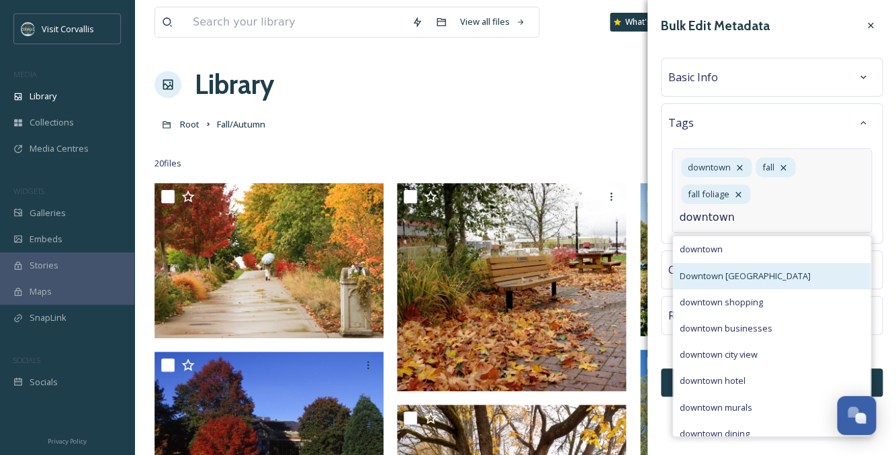
type input "downtown"
click at [721, 270] on span "Downtown [GEOGRAPHIC_DATA]" at bounding box center [745, 276] width 131 height 13
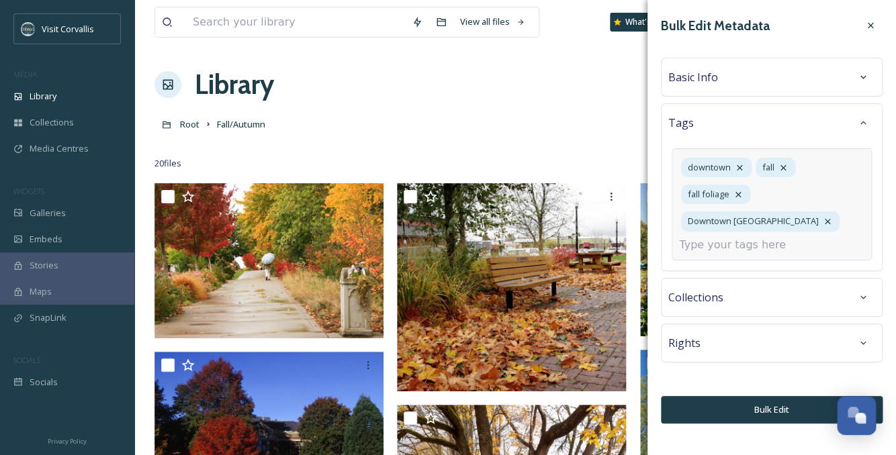
click at [732, 237] on input at bounding box center [746, 245] width 134 height 16
click at [743, 85] on div "Basic Info" at bounding box center [771, 77] width 207 height 24
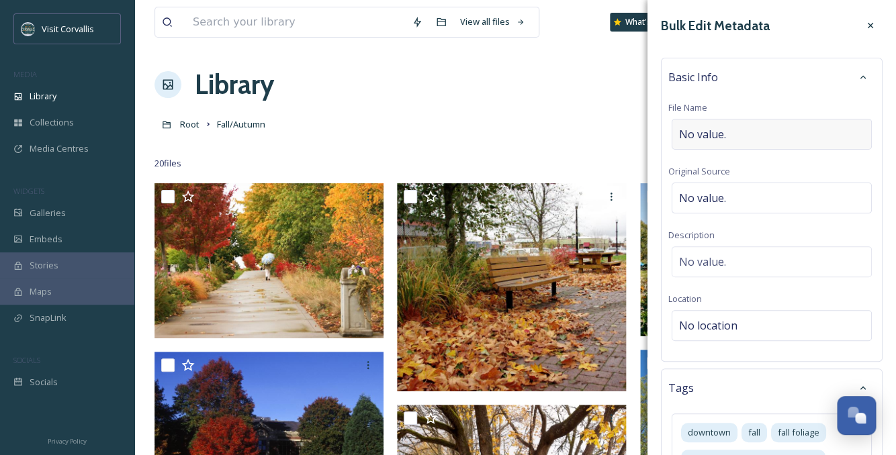
click at [724, 127] on span "No value." at bounding box center [702, 134] width 47 height 16
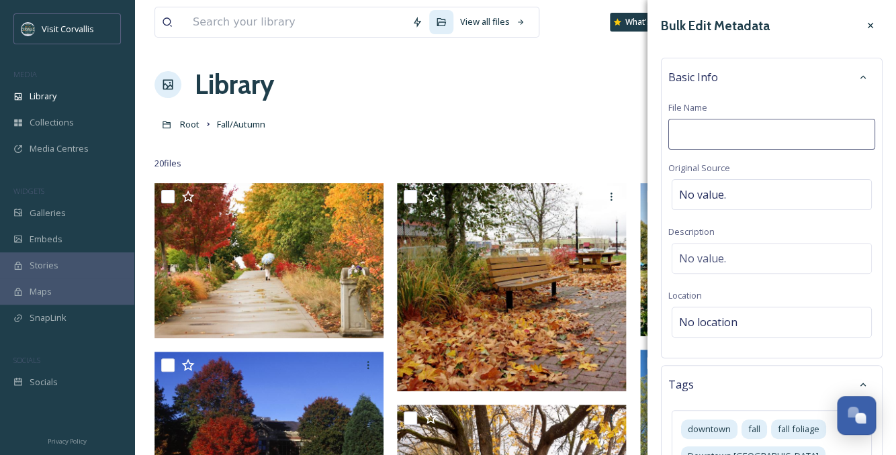
type input "Corvallis-OR-Downtown-Fall-Scenic2-VDohman"
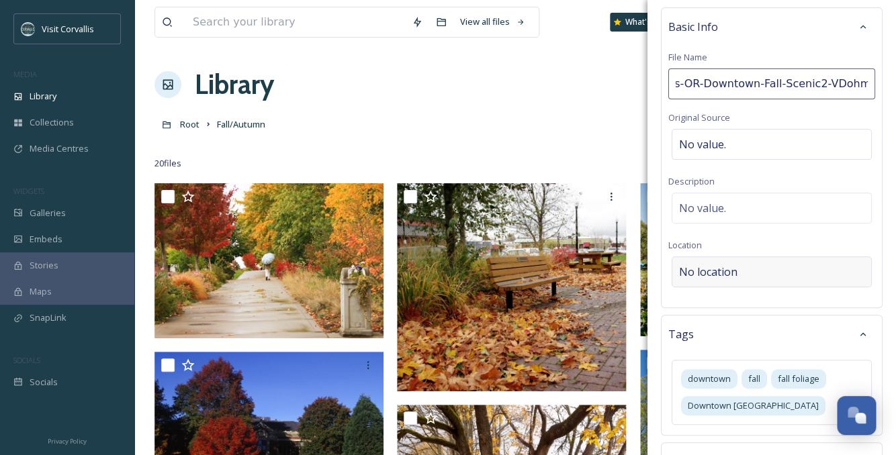
scroll to position [196, 0]
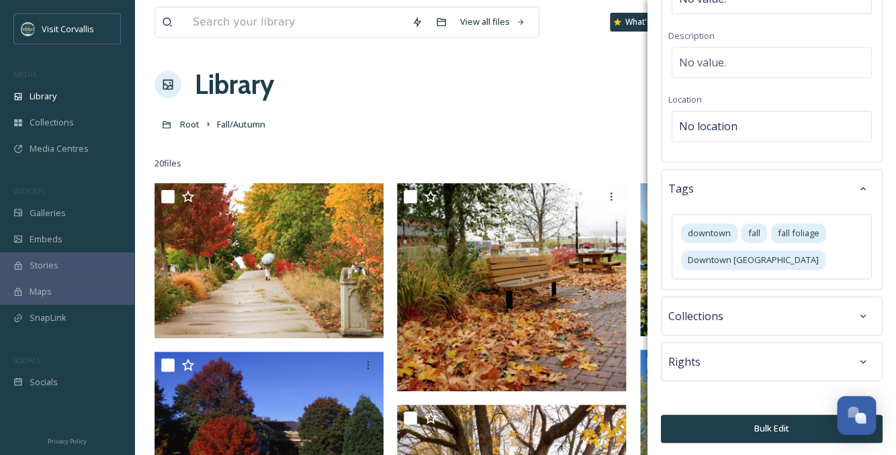
click at [692, 365] on span "Rights" at bounding box center [684, 362] width 32 height 16
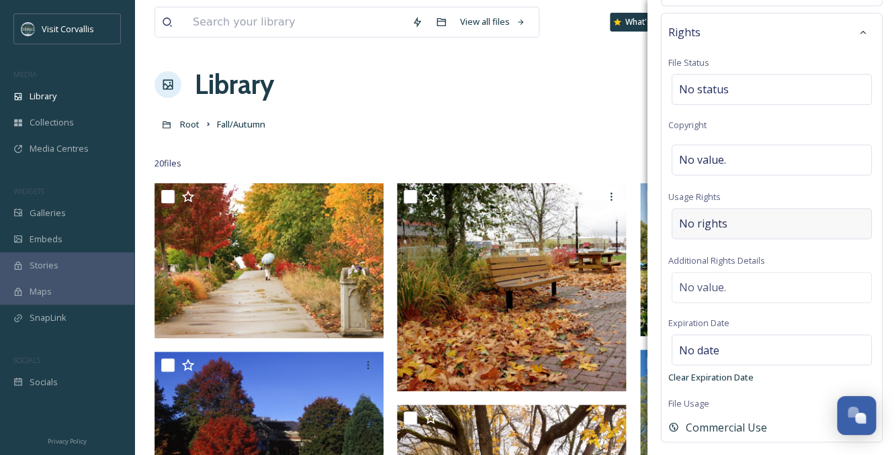
scroll to position [548, 0]
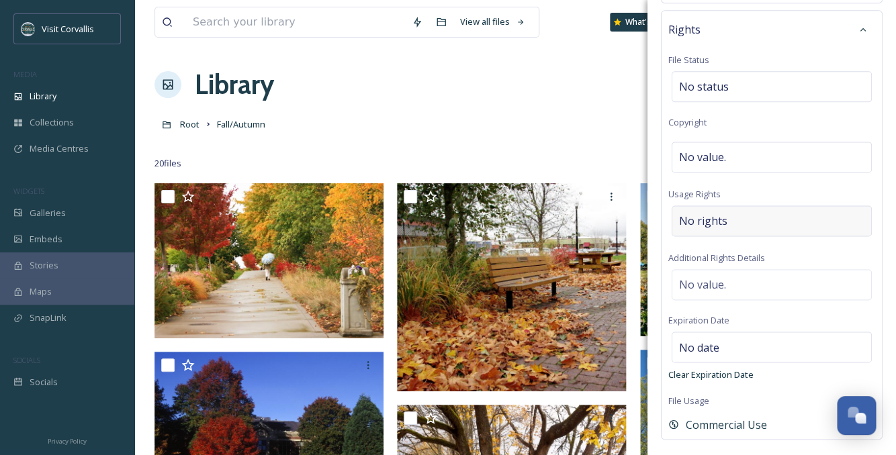
click at [732, 222] on div "No rights" at bounding box center [772, 221] width 200 height 31
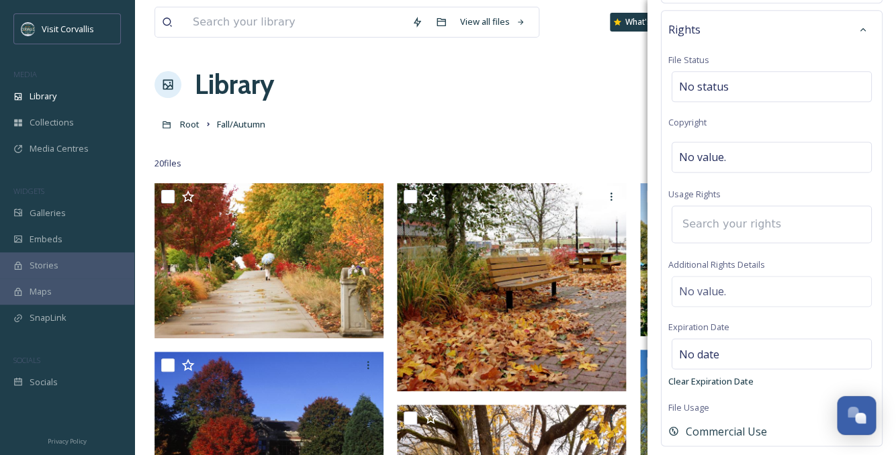
click at [717, 230] on input at bounding box center [750, 225] width 148 height 30
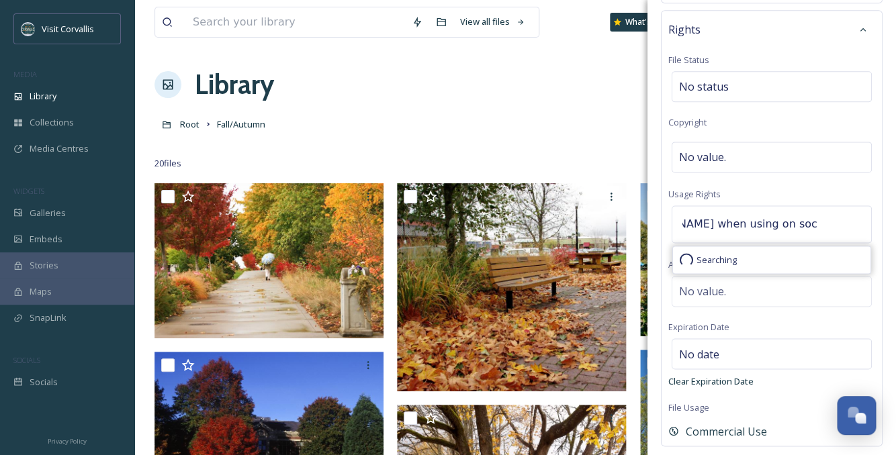
type input "Credit Verena Dohman when using on social media"
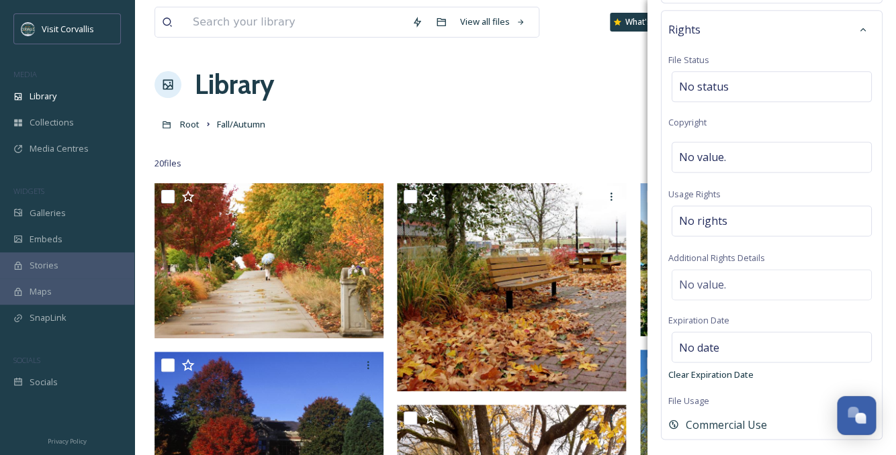
click at [790, 204] on div "Rights File Status No status Copyright No value. Usage Rights No rights Additio…" at bounding box center [772, 225] width 222 height 430
click at [730, 283] on div "No value." at bounding box center [772, 284] width 200 height 31
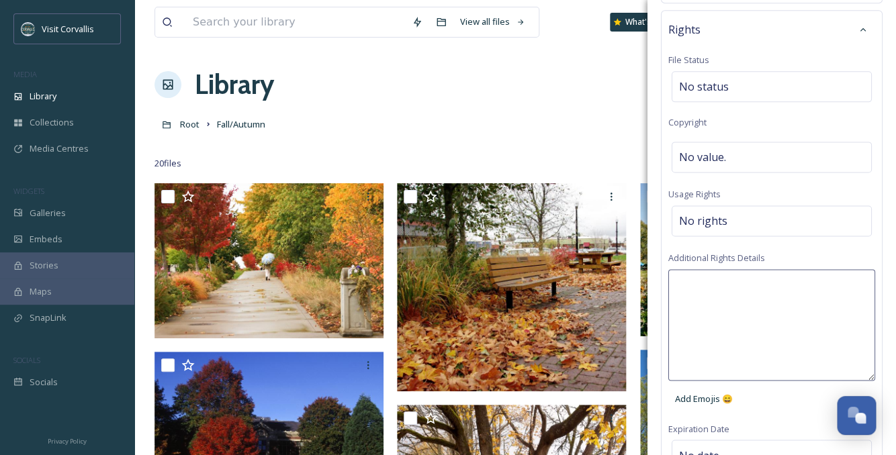
click at [730, 283] on textarea at bounding box center [771, 325] width 207 height 112
type textarea "Must credit Verena Dohman when using on social media."
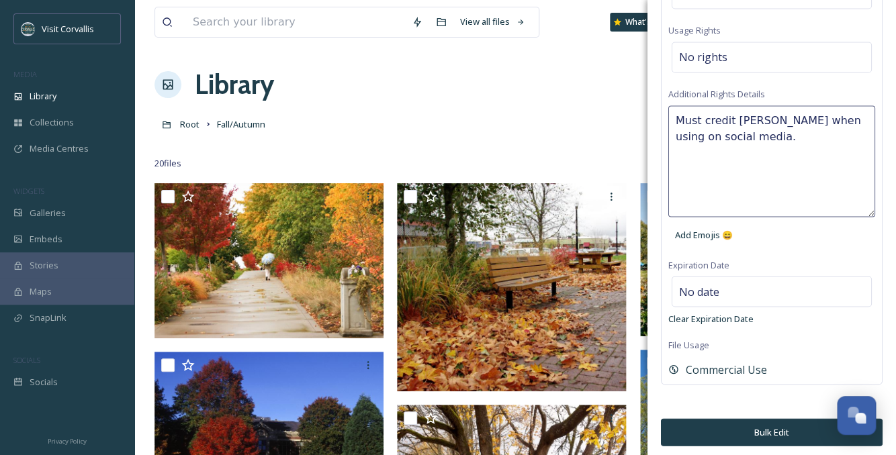
scroll to position [623, 0]
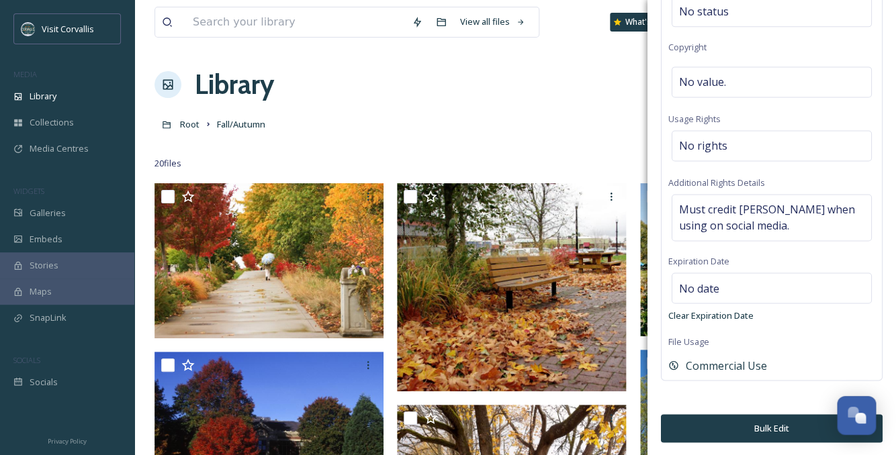
click at [758, 423] on button "Bulk Edit" at bounding box center [772, 428] width 222 height 28
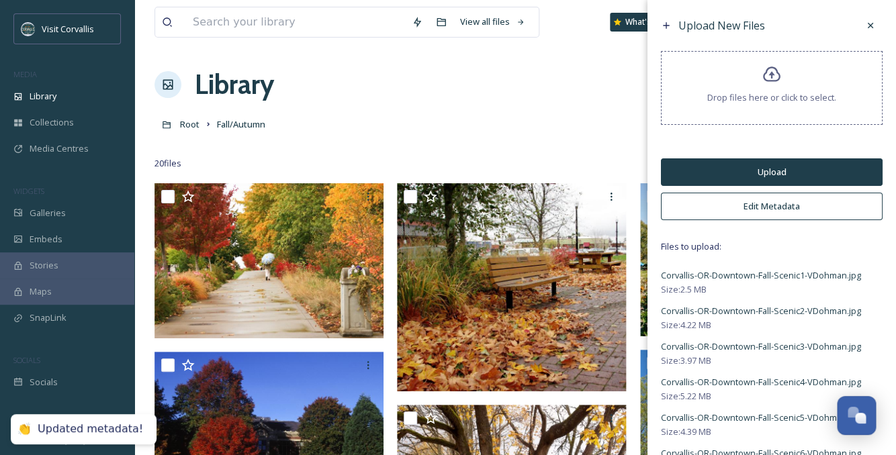
click at [769, 174] on button "Upload" at bounding box center [772, 173] width 222 height 28
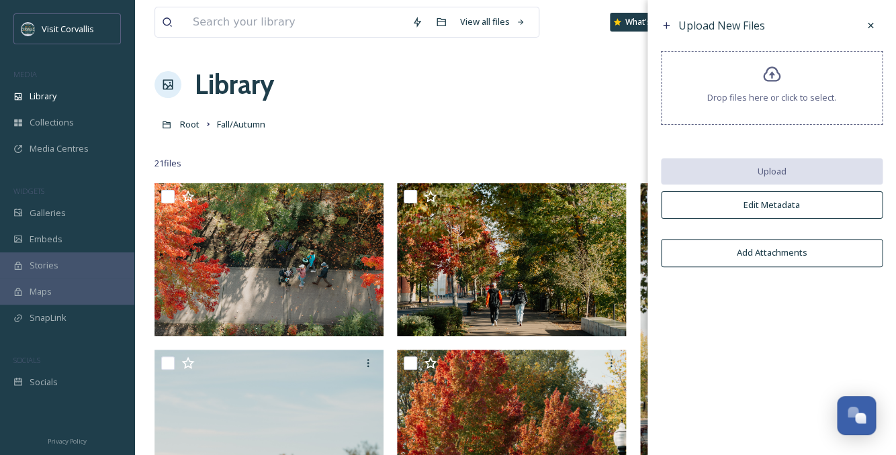
click at [183, 131] on link "Root" at bounding box center [189, 124] width 19 height 16
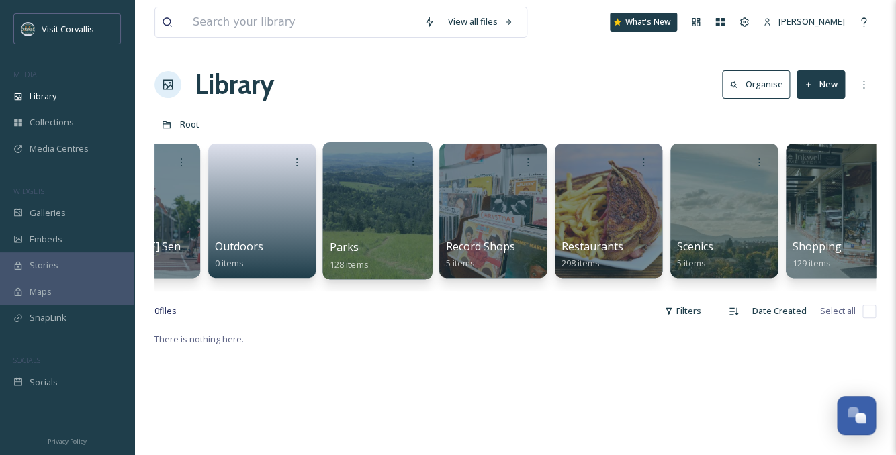
scroll to position [0, 3682]
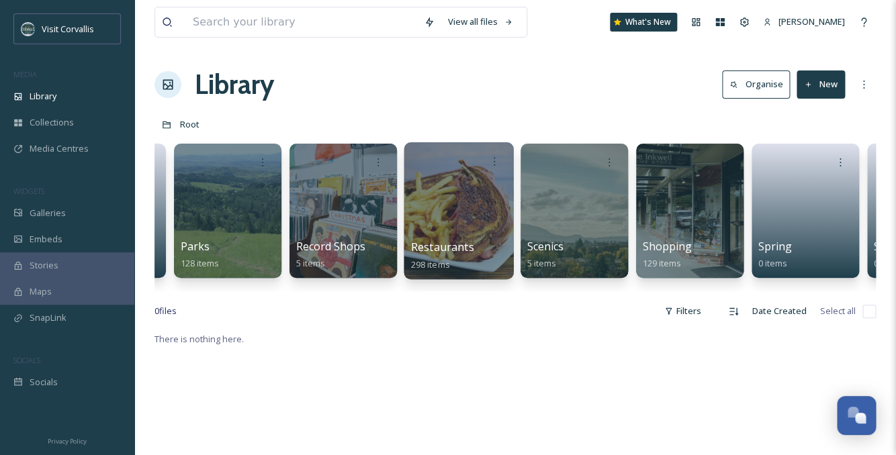
click at [423, 208] on div at bounding box center [458, 210] width 109 height 137
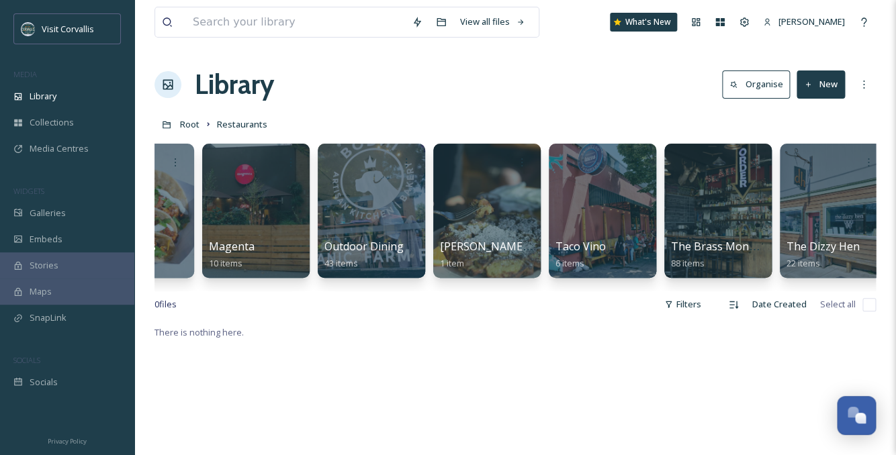
scroll to position [0, 883]
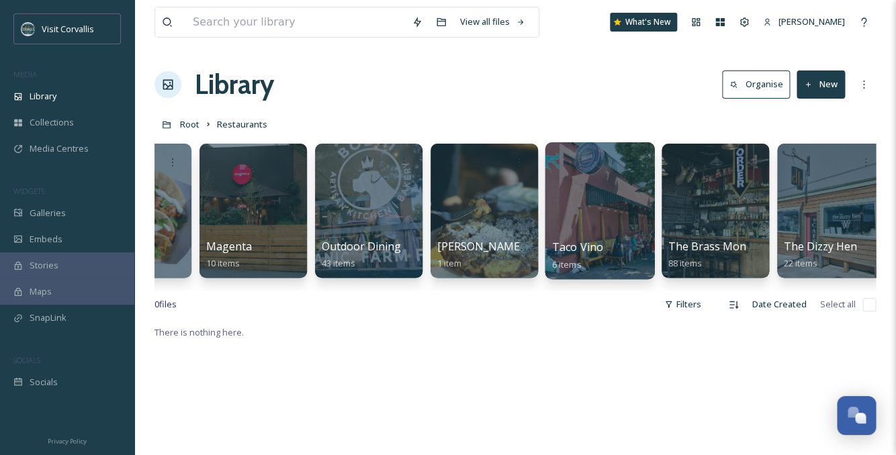
click at [598, 214] on div at bounding box center [599, 210] width 109 height 137
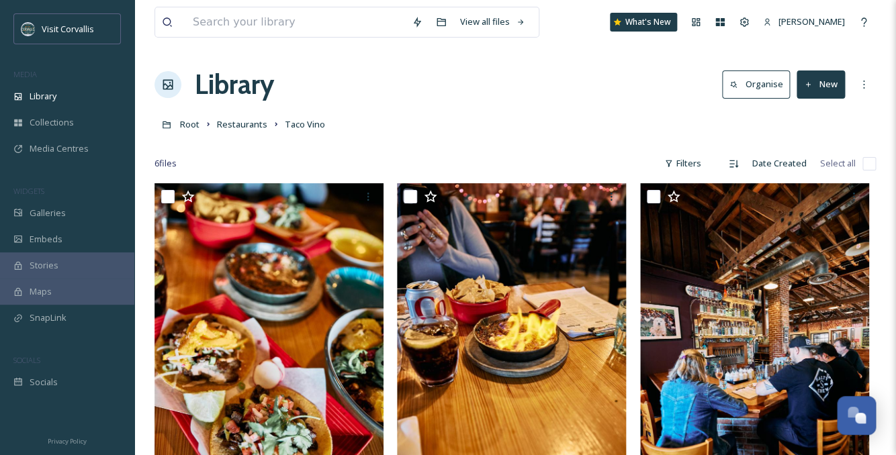
click at [817, 88] on button "New" at bounding box center [821, 85] width 48 height 28
click at [809, 164] on span "Folder" at bounding box center [806, 168] width 26 height 13
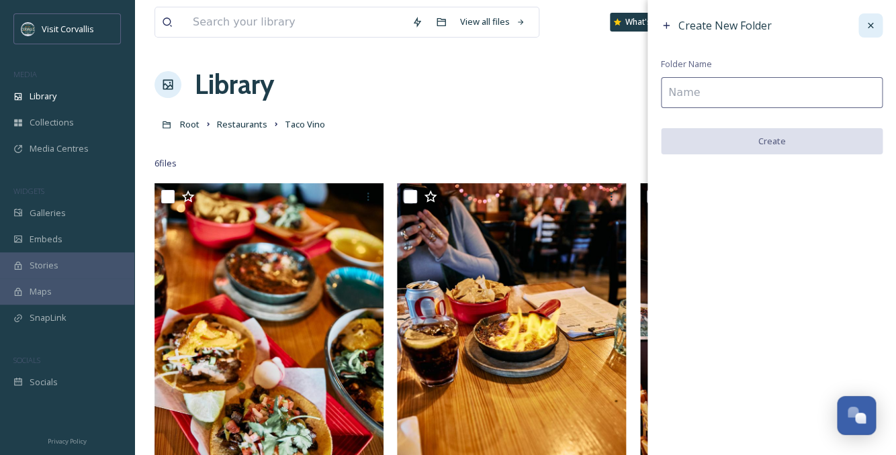
click at [877, 27] on div at bounding box center [870, 25] width 24 height 24
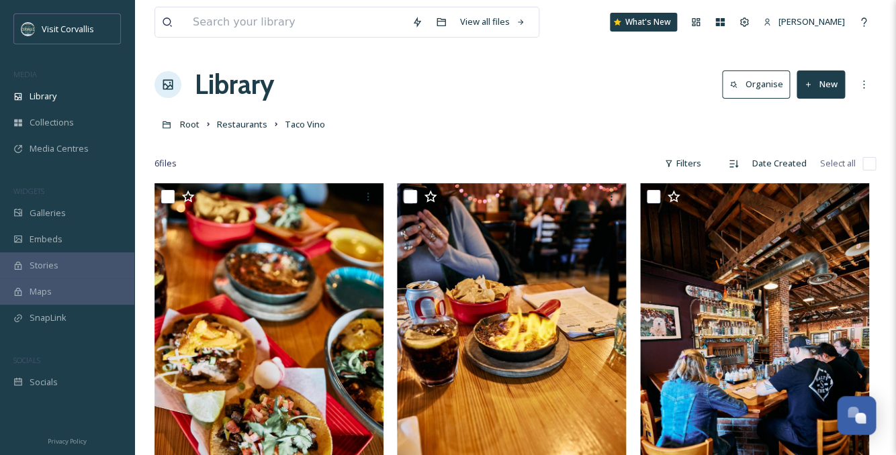
click at [831, 81] on button "New" at bounding box center [821, 85] width 48 height 28
click at [801, 120] on span "File Upload" at bounding box center [815, 115] width 44 height 13
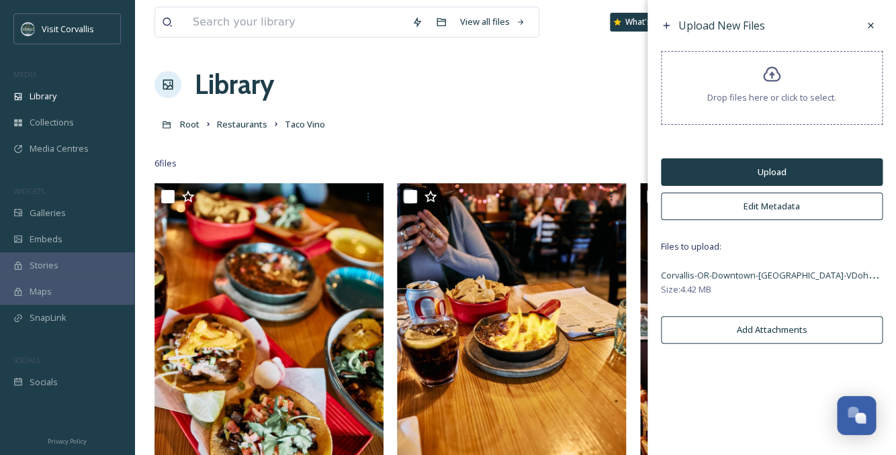
click at [779, 208] on button "Edit Metadata" at bounding box center [772, 207] width 222 height 28
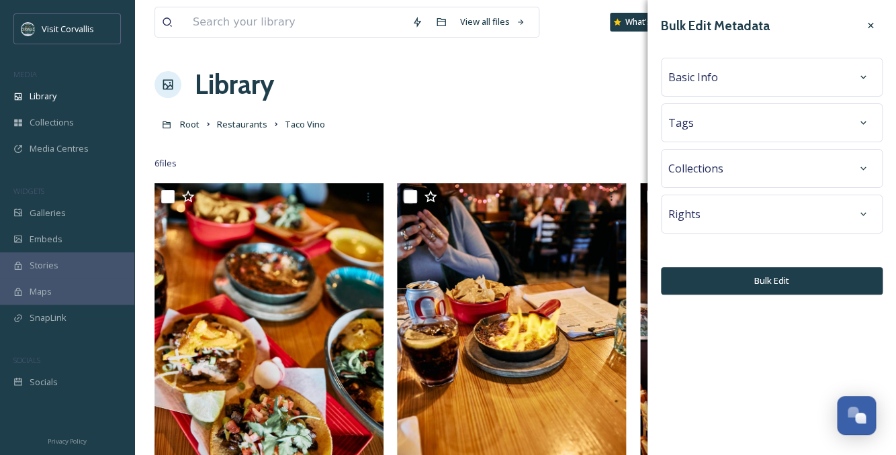
click at [716, 125] on div "Tags" at bounding box center [771, 123] width 207 height 24
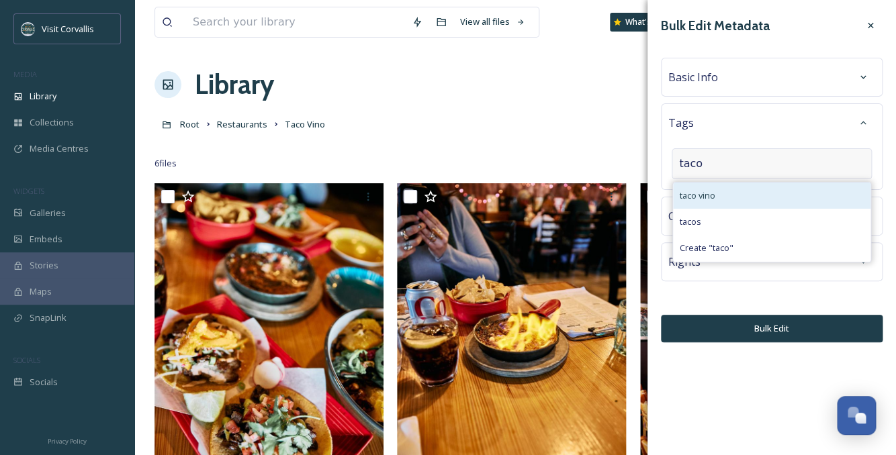
type input "taco"
click at [705, 192] on span "taco vino" at bounding box center [698, 195] width 36 height 13
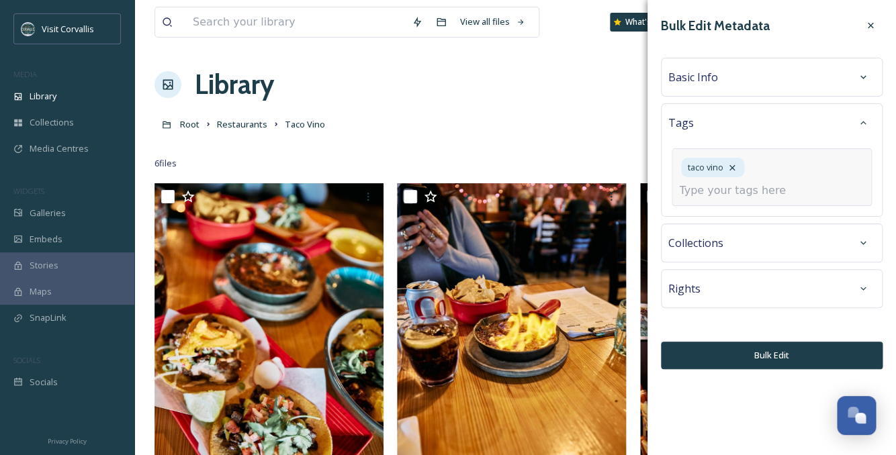
click at [699, 191] on input at bounding box center [746, 191] width 134 height 16
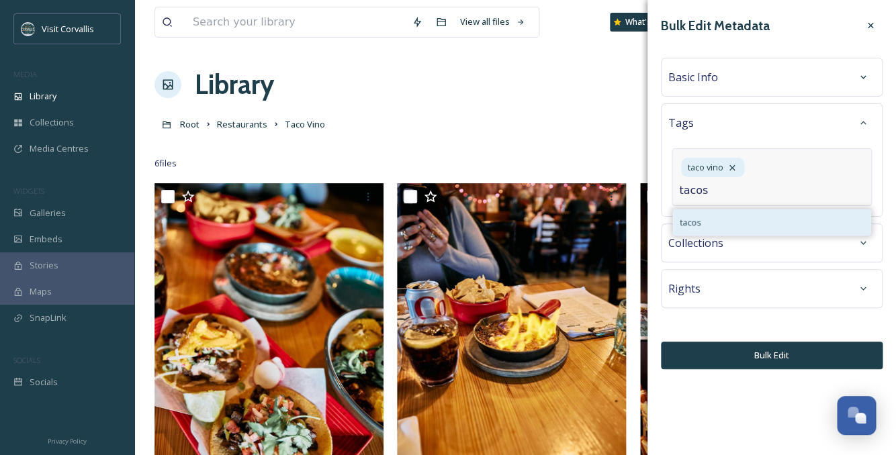
type input "tacos"
click at [701, 220] on div "tacos" at bounding box center [771, 223] width 197 height 26
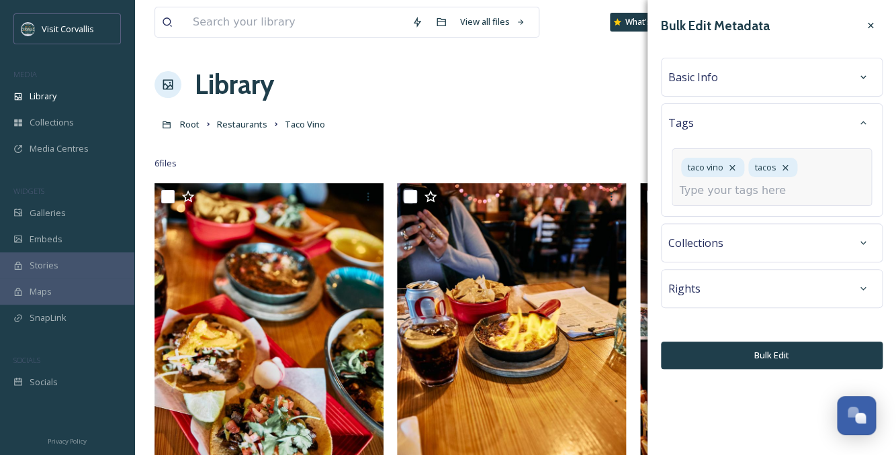
click at [707, 191] on input at bounding box center [746, 191] width 134 height 16
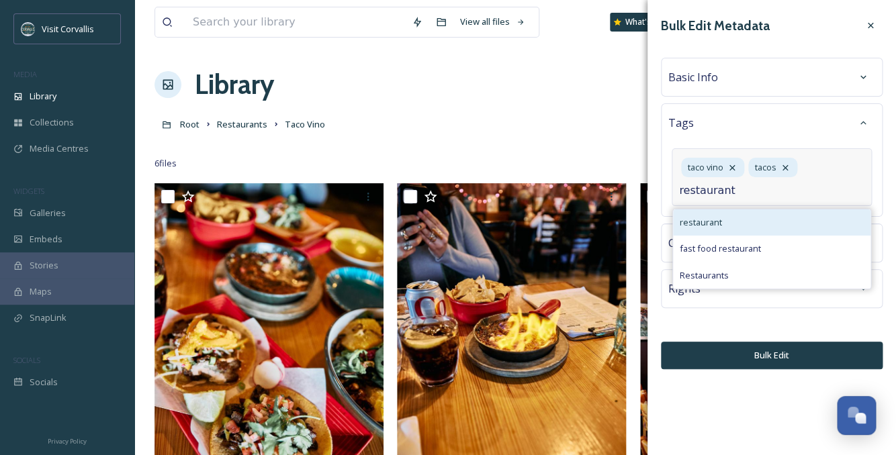
type input "restaurant"
click at [723, 223] on div "restaurant" at bounding box center [771, 223] width 197 height 26
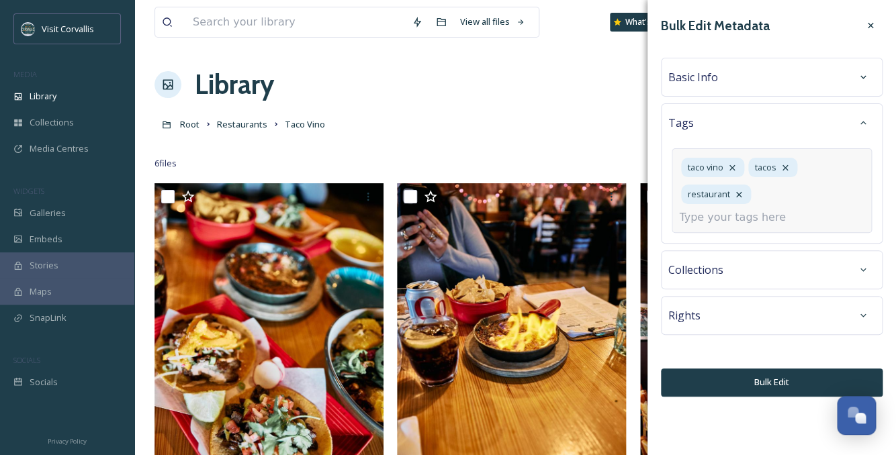
click at [703, 320] on div "Bulk Edit Metadata Basic Info Tags taco vino tacos restaurant Collections Right…" at bounding box center [772, 205] width 249 height 410
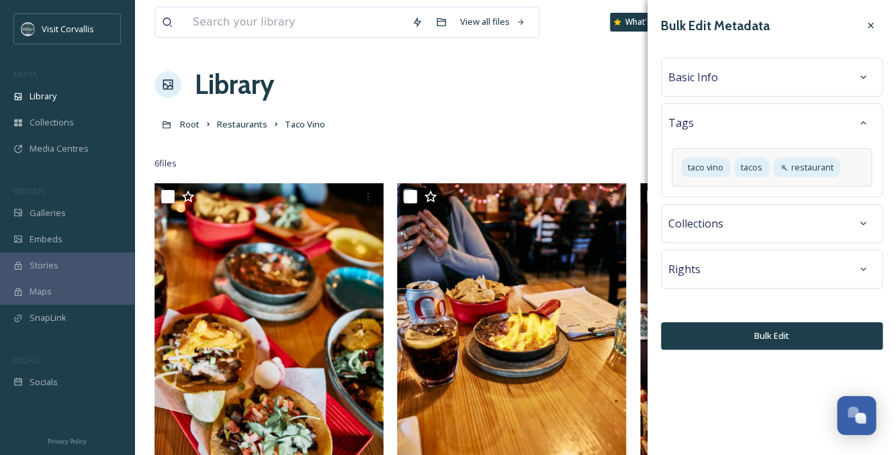
click at [716, 269] on div "Rights" at bounding box center [771, 269] width 207 height 24
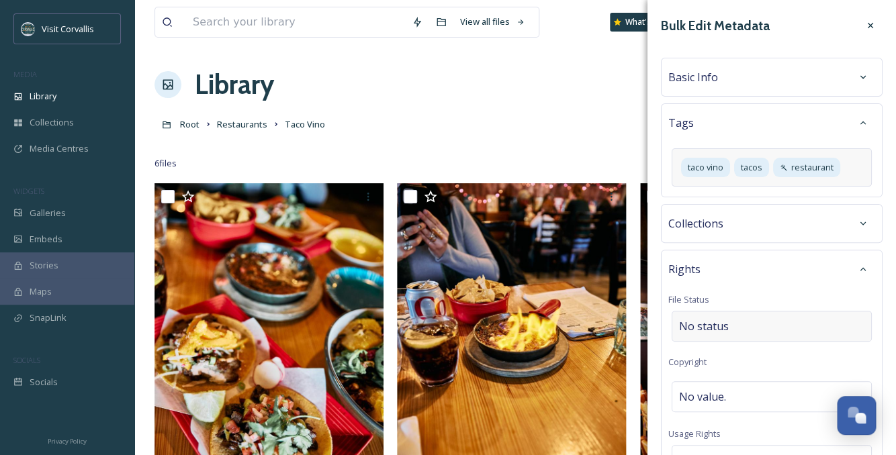
scroll to position [299, 0]
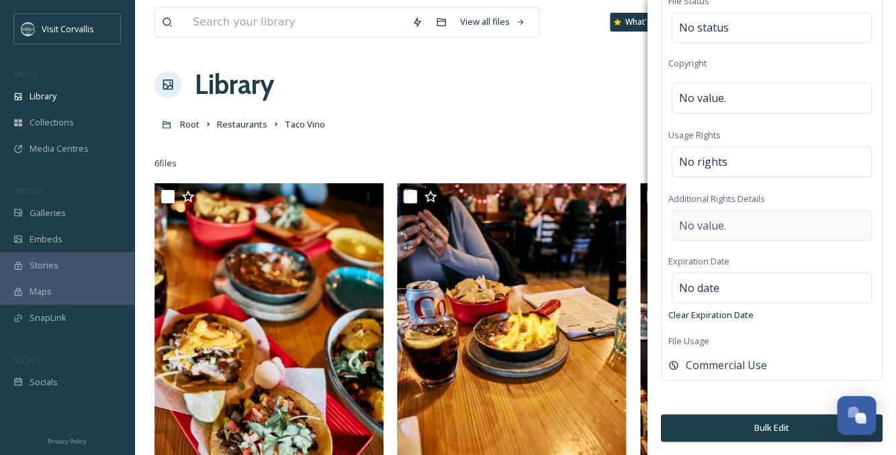
click at [728, 228] on div "No value." at bounding box center [772, 225] width 200 height 31
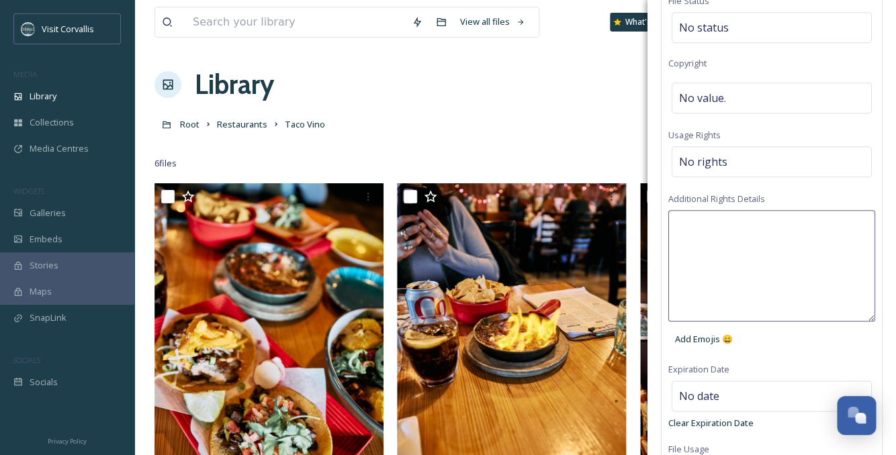
click at [707, 232] on textarea at bounding box center [771, 266] width 207 height 112
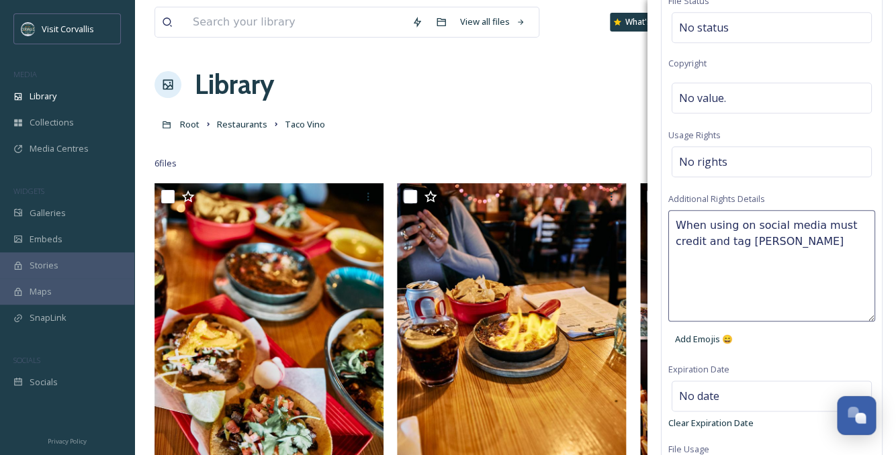
type textarea "When using on social media must credit and tag Verena Dohman"
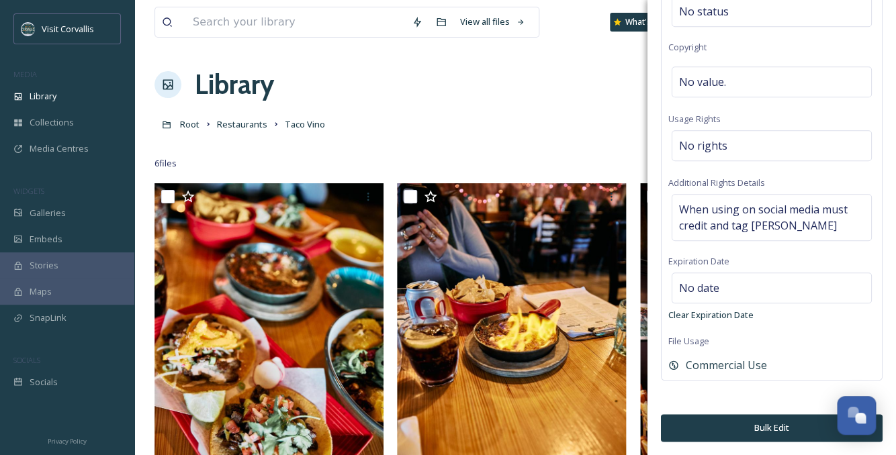
click at [771, 431] on button "Bulk Edit" at bounding box center [772, 428] width 222 height 28
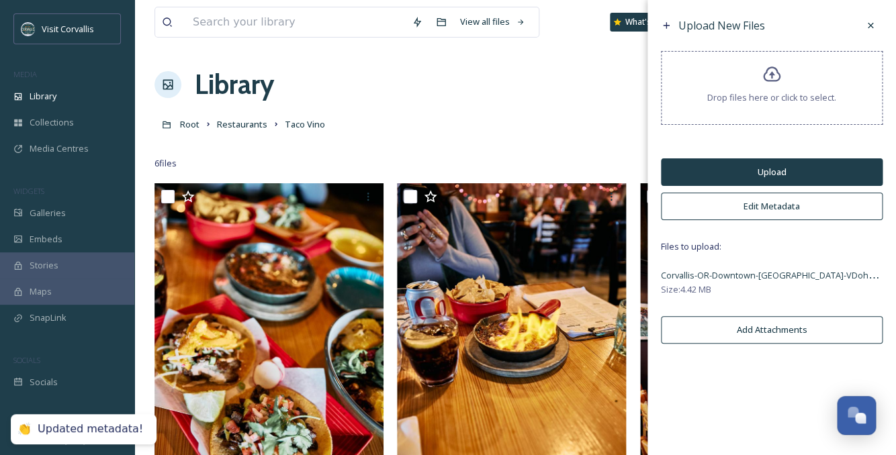
click at [761, 167] on button "Upload" at bounding box center [772, 173] width 222 height 28
